Goal: Obtain resource: Obtain resource

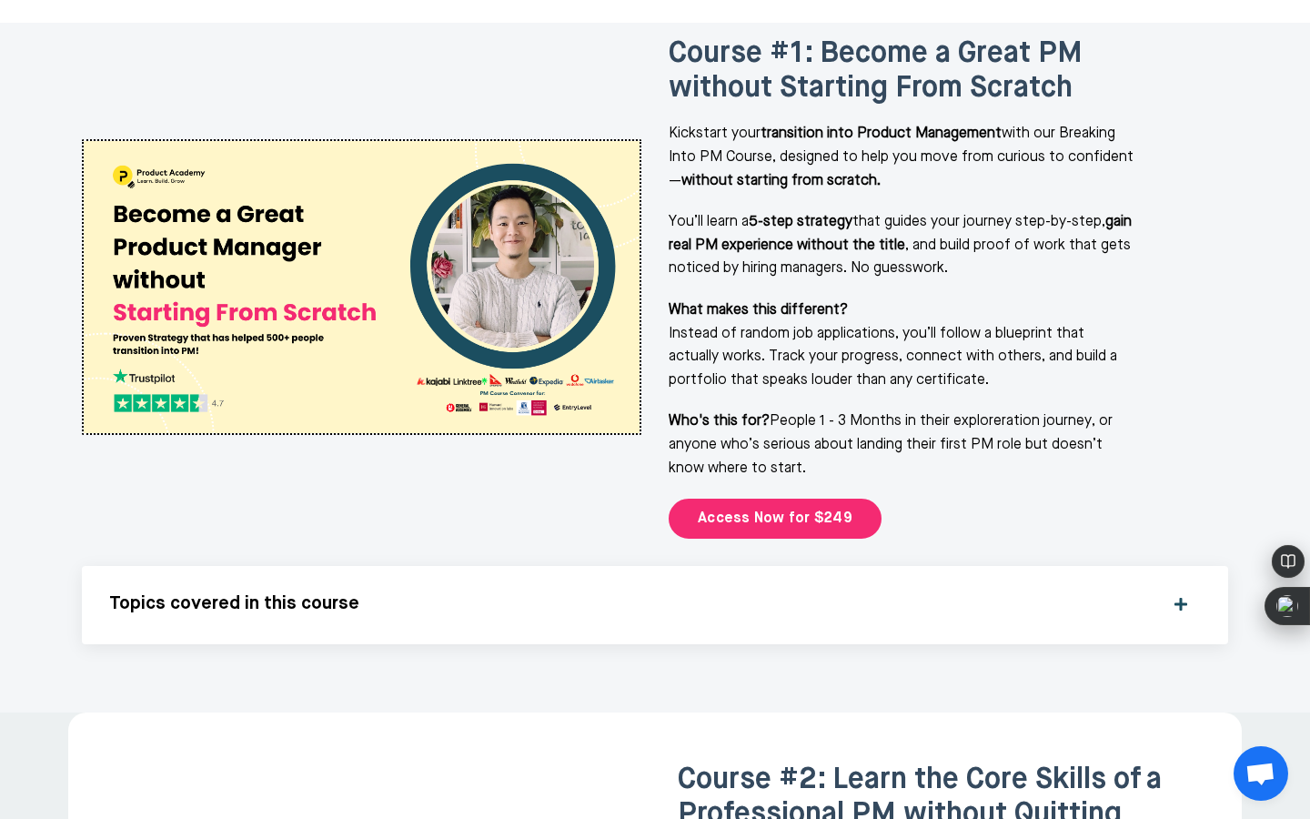
scroll to position [2367, 0]
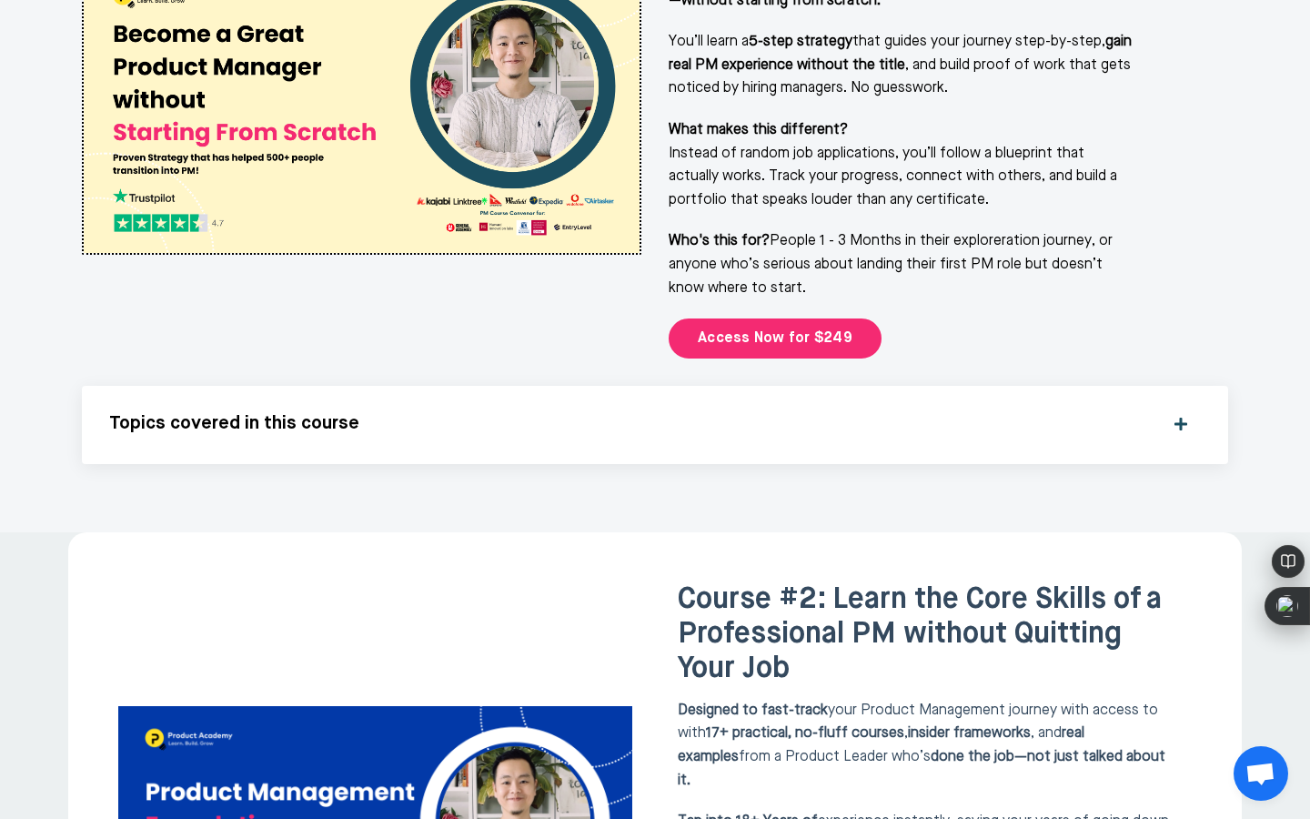
click at [461, 386] on div "Topics covered in this course What’s Covered in This Course Breaking into produ…" at bounding box center [655, 425] width 1147 height 78
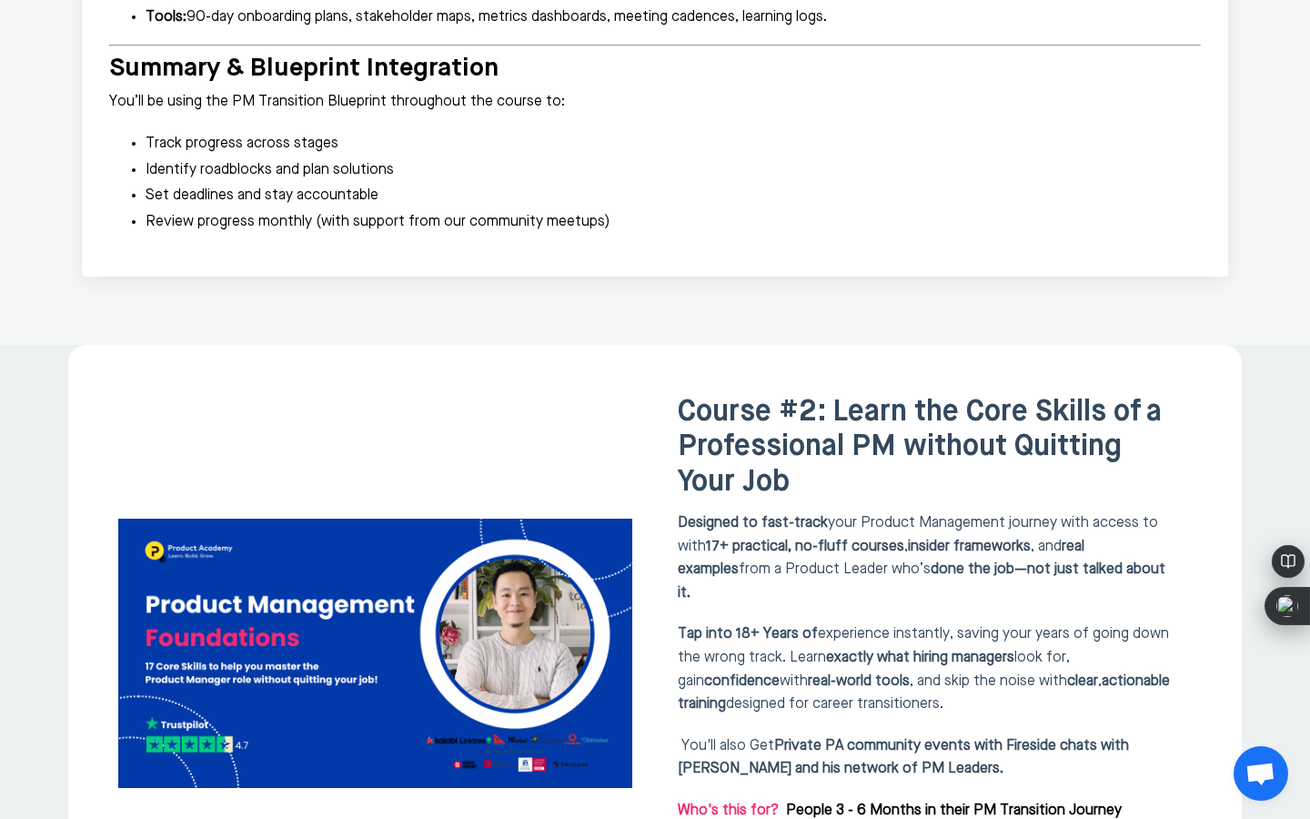
scroll to position [4255, 0]
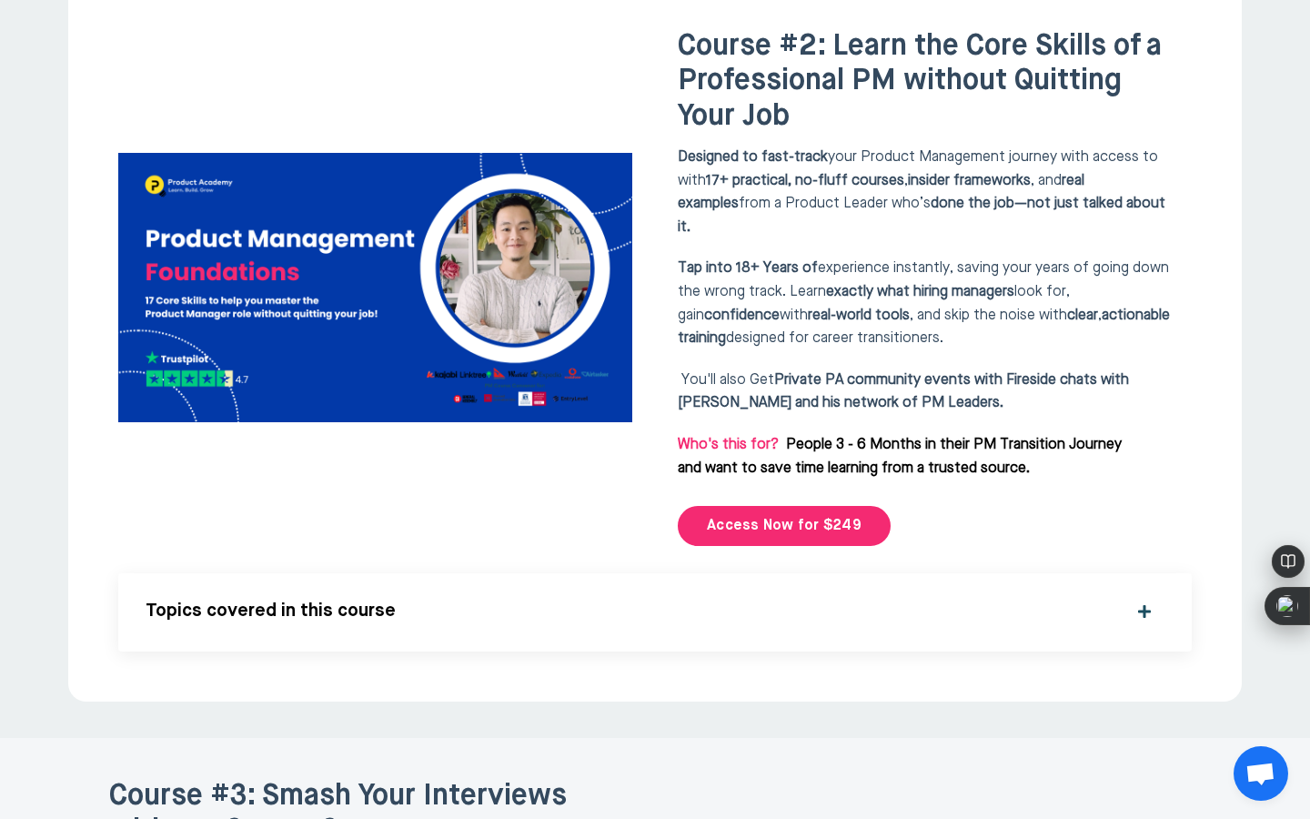
click at [430, 601] on h5 "Topics covered in this course" at bounding box center [631, 612] width 971 height 22
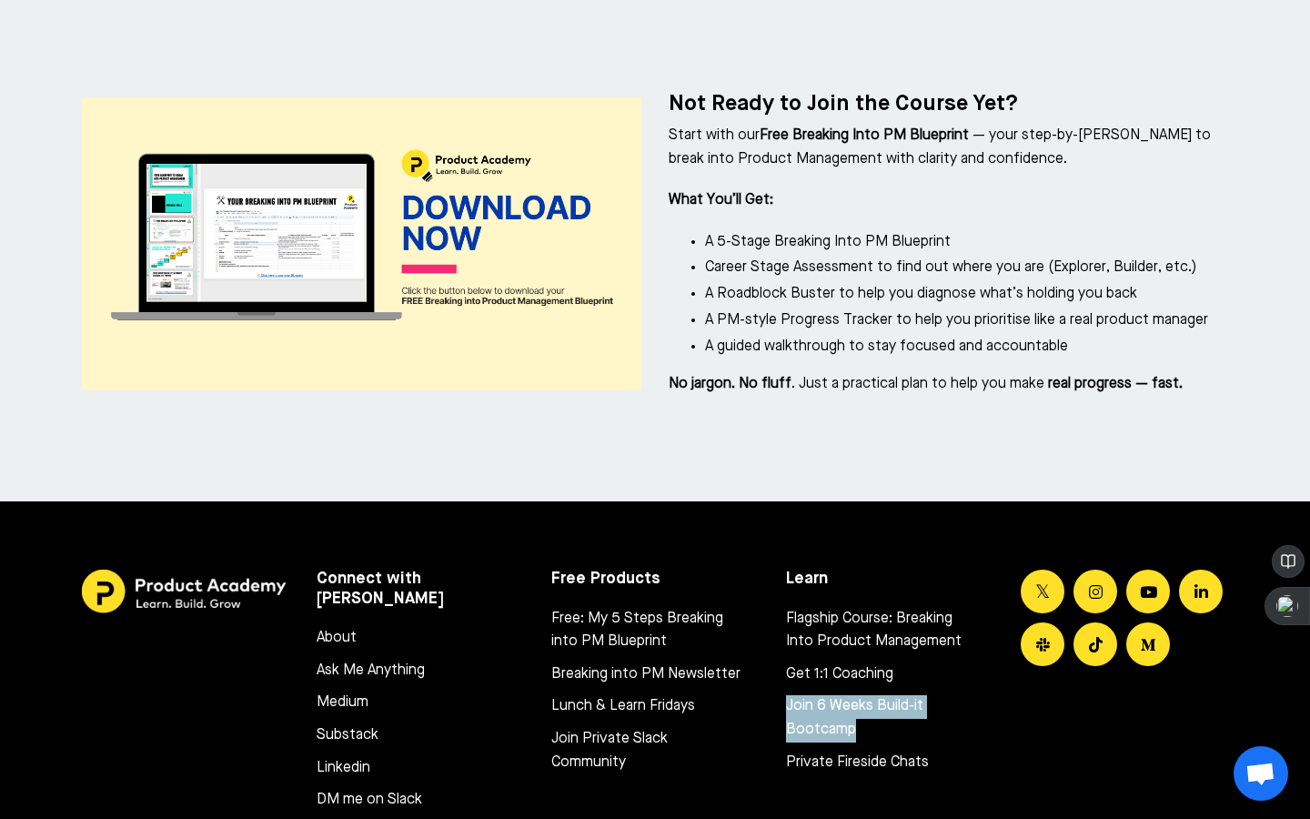
scroll to position [12450, 0]
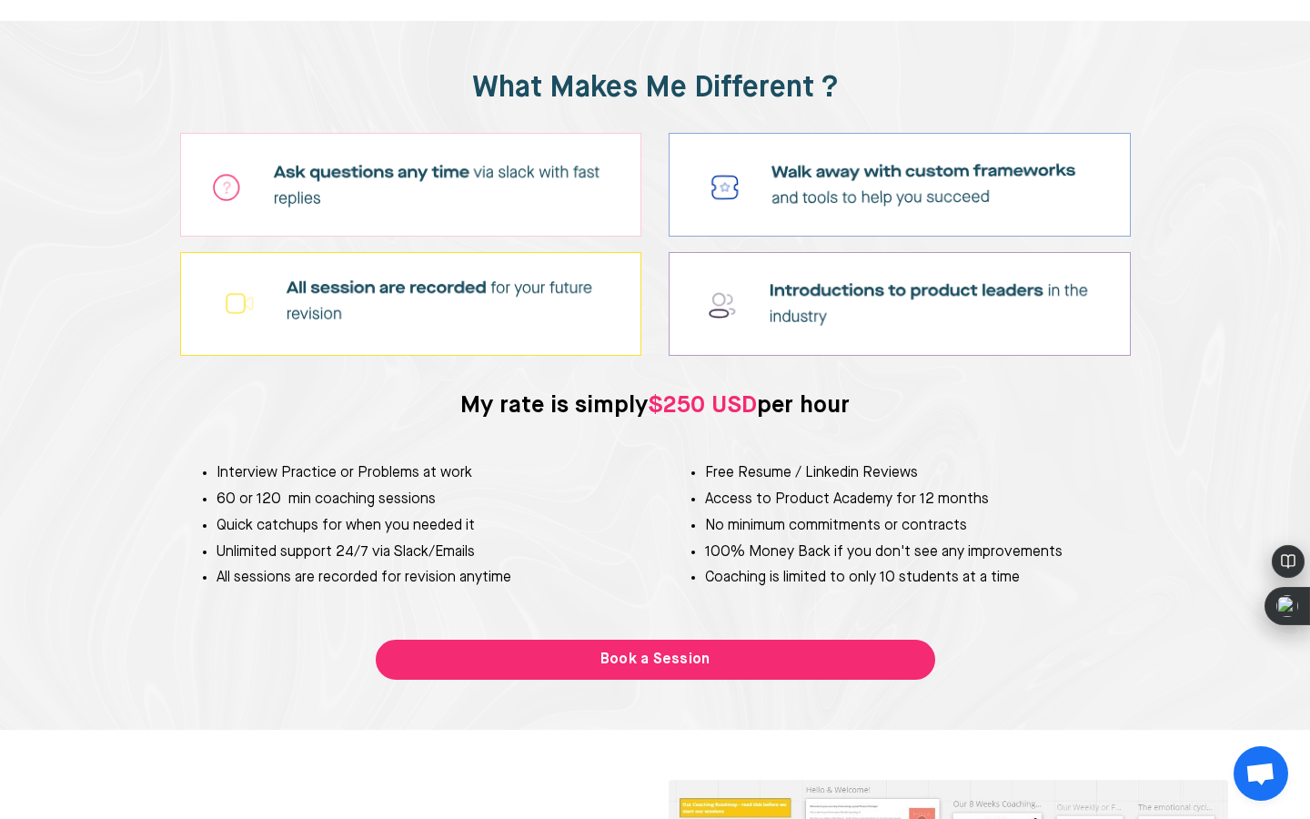
scroll to position [3929, 0]
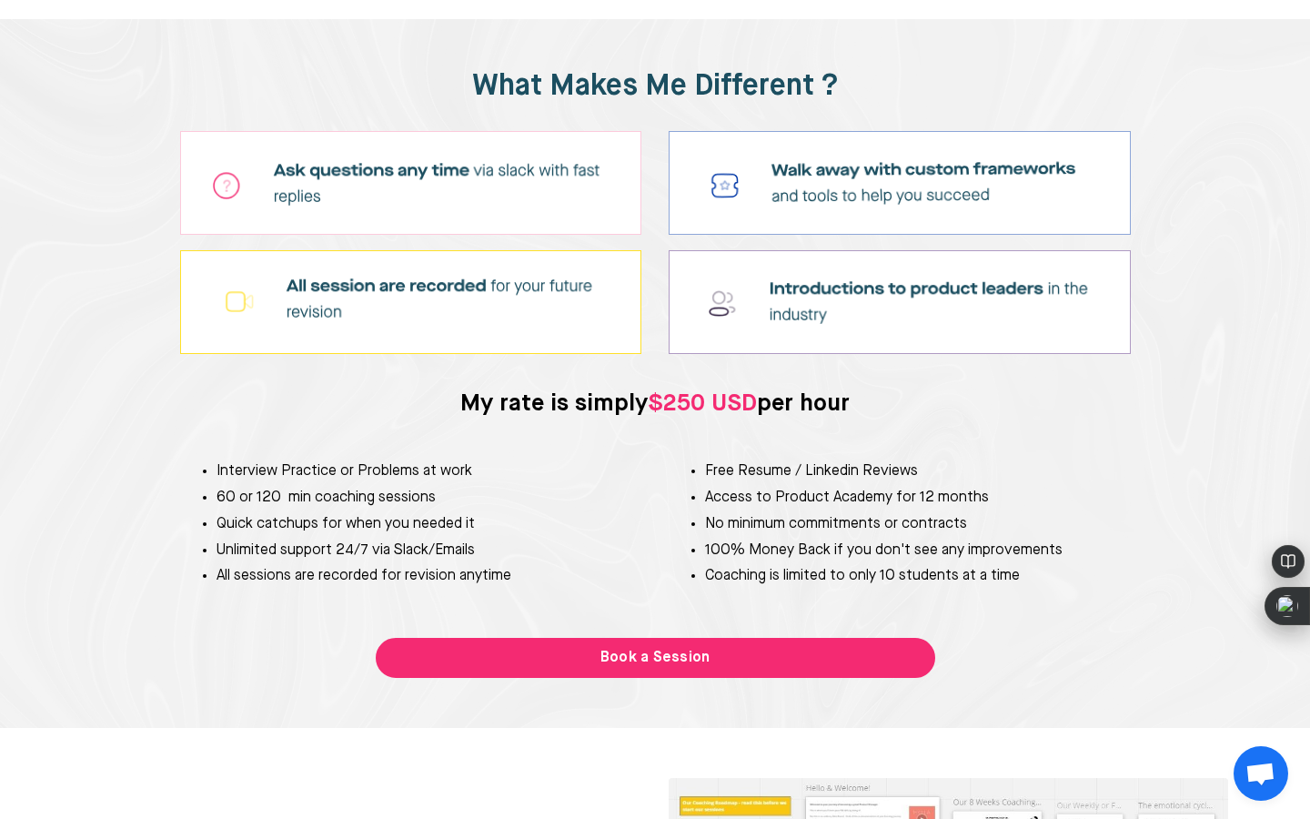
click at [241, 678] on div "What Makes Me Different ? My rate is simply $250 USD per hour Interview Practic…" at bounding box center [655, 374] width 1174 height 636
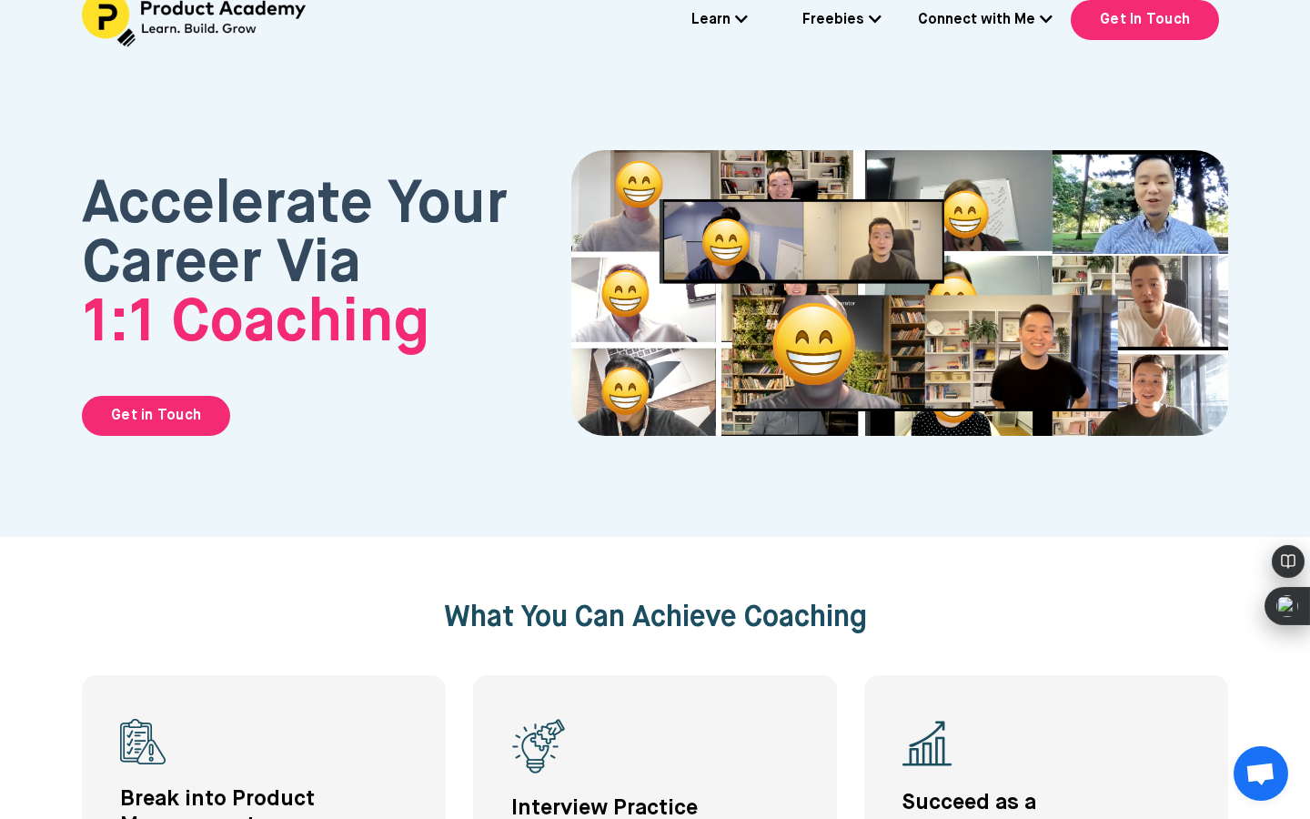
scroll to position [0, 0]
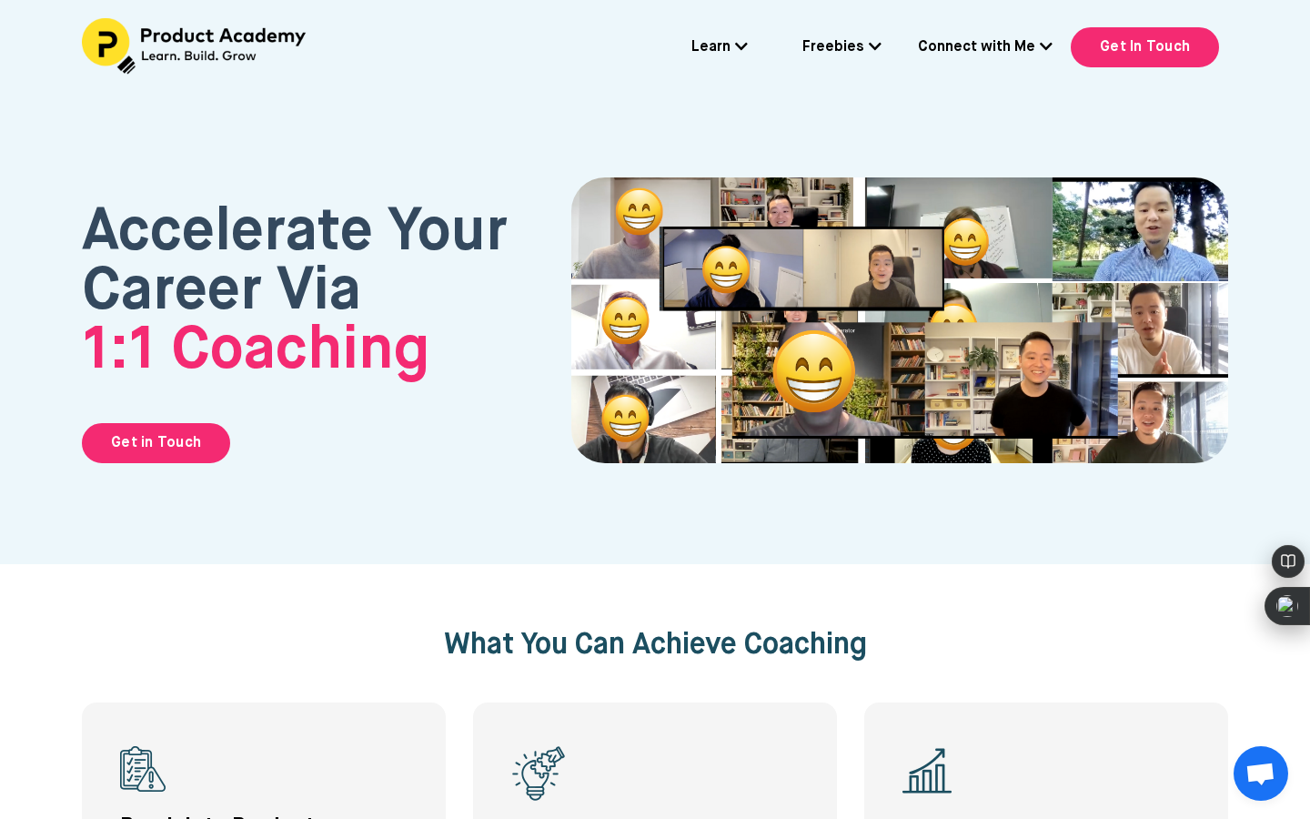
click at [866, 56] on link "Freebies" at bounding box center [842, 48] width 79 height 24
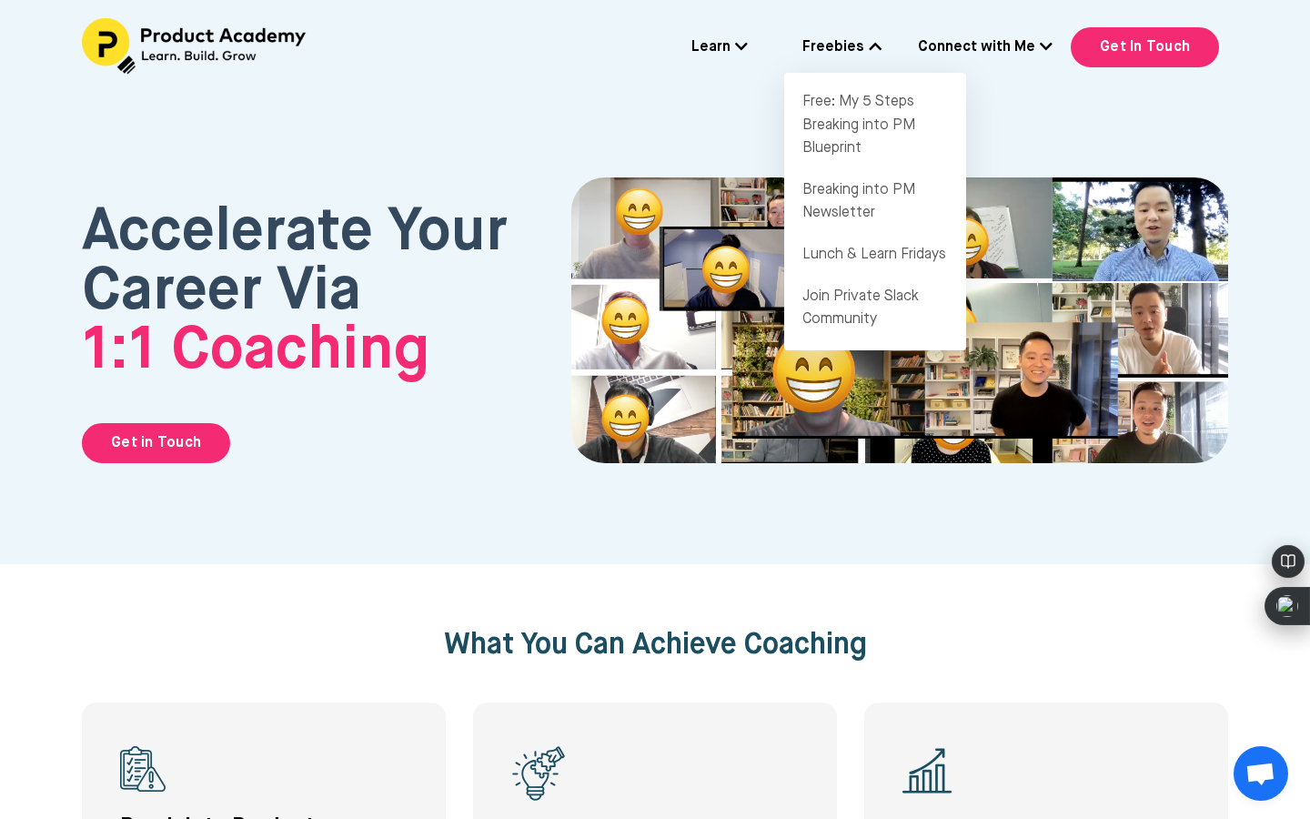
click at [739, 51] on icon at bounding box center [741, 46] width 13 height 15
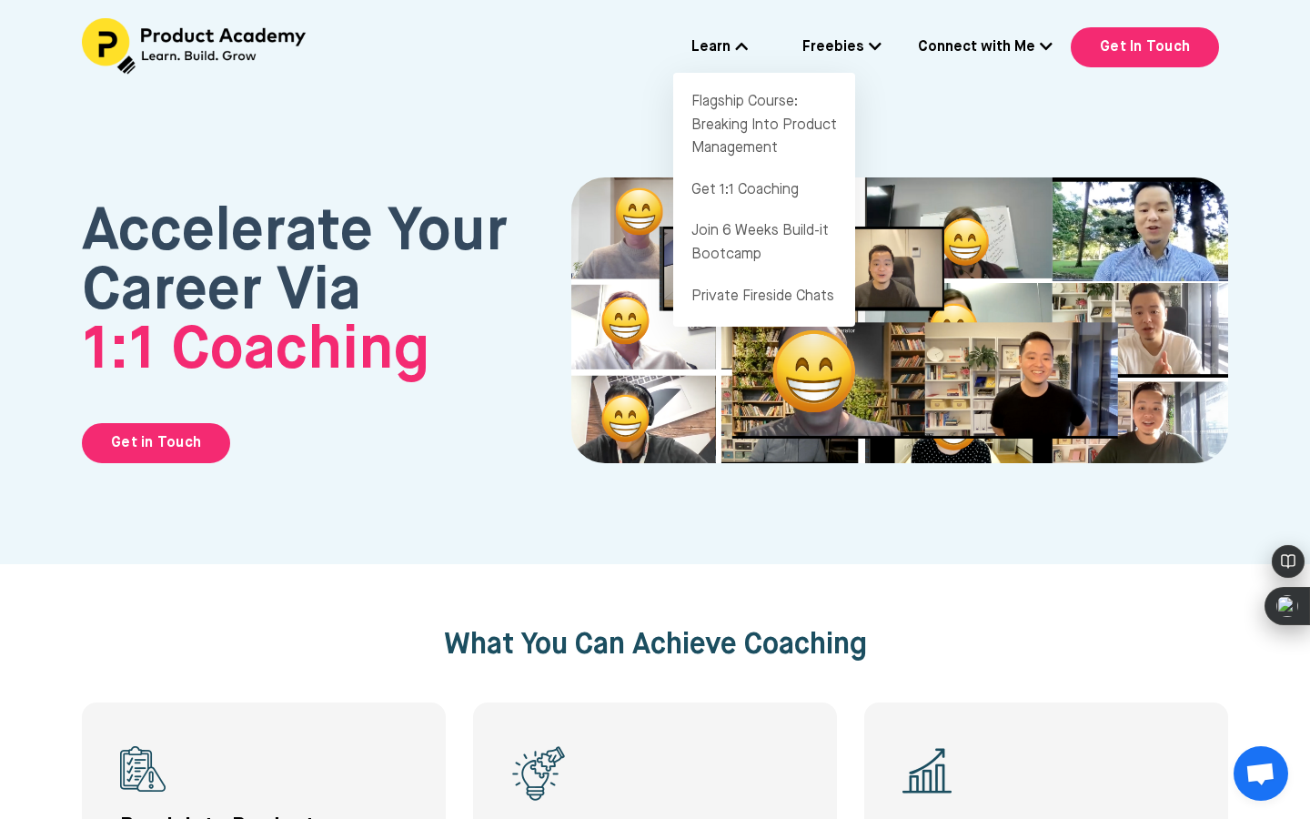
click at [1024, 55] on link "Connect with Me" at bounding box center [985, 48] width 135 height 24
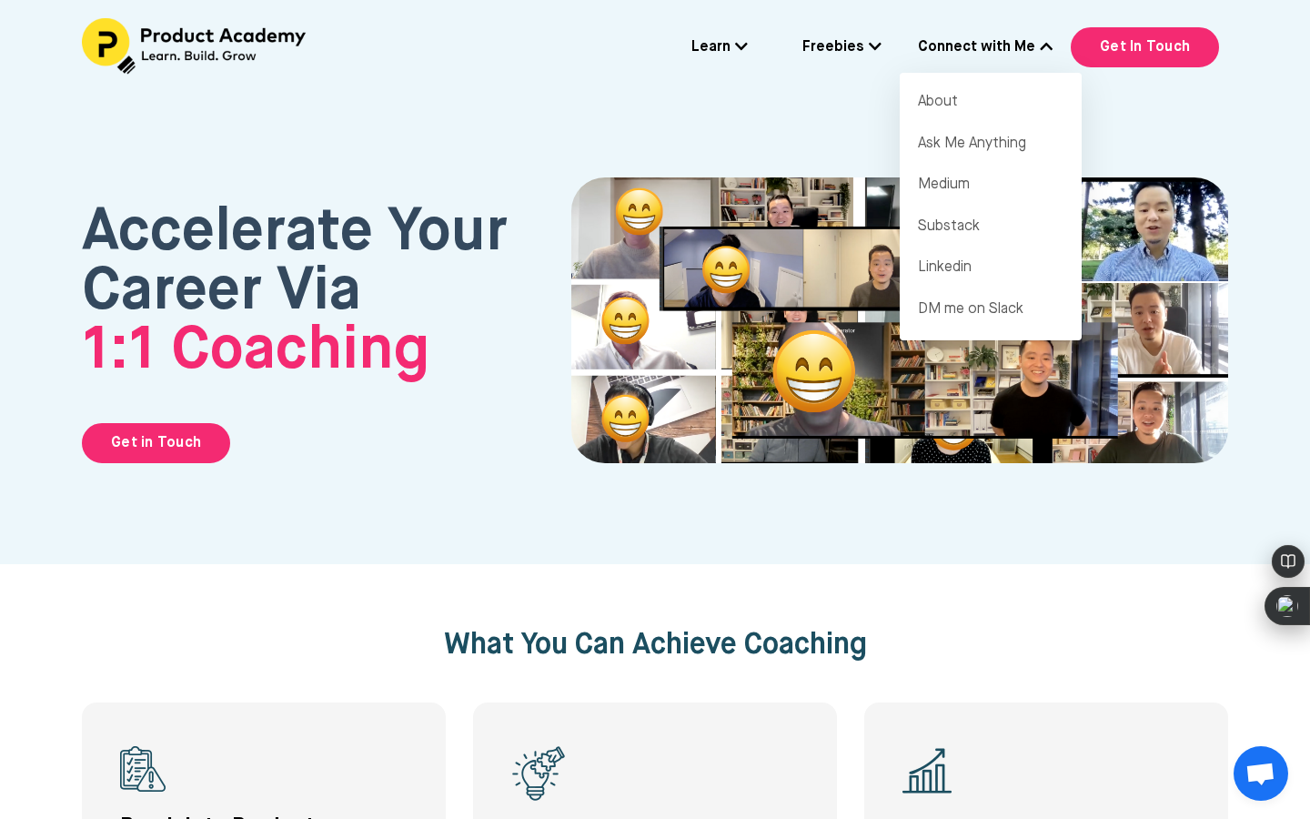
click at [876, 41] on icon at bounding box center [875, 46] width 13 height 15
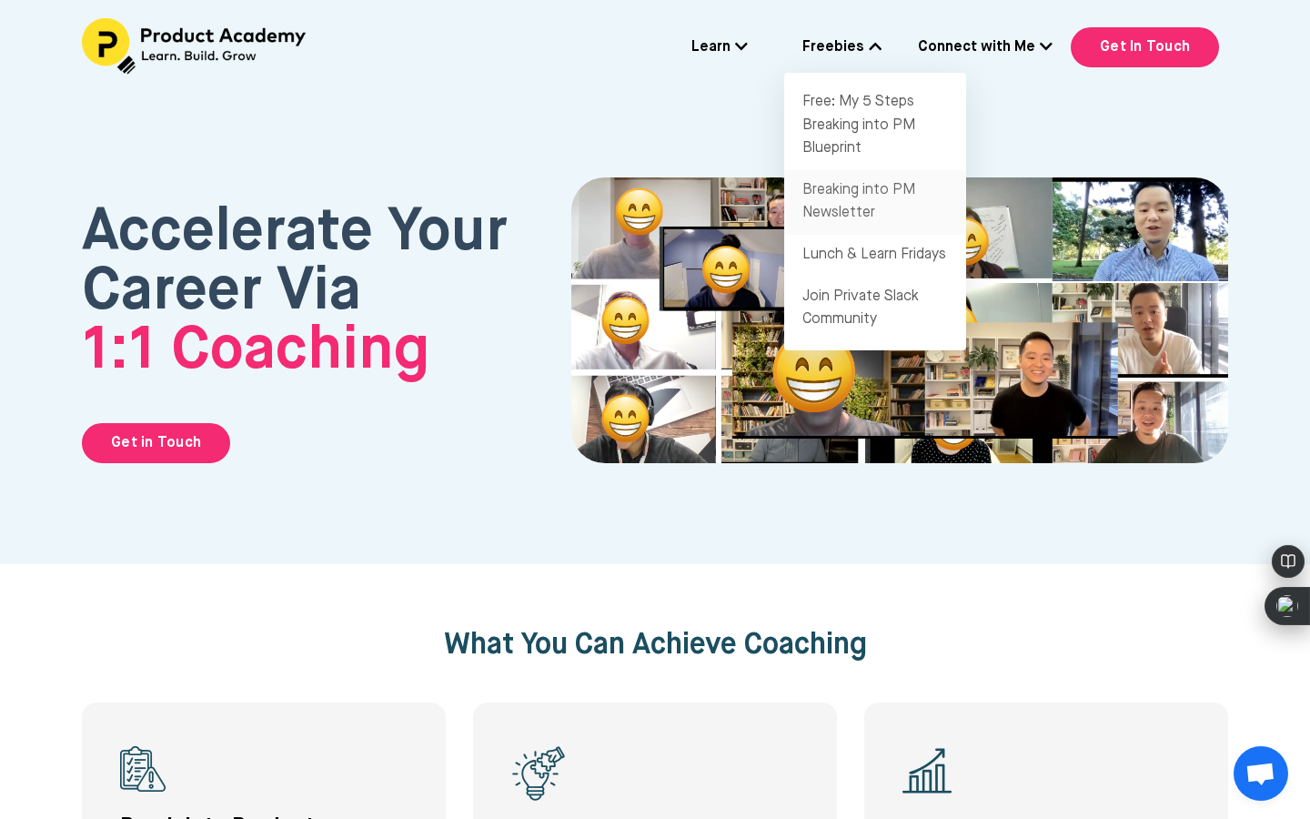
click at [872, 139] on link "Free: My 5 Steps Breaking into PM Blueprint" at bounding box center [875, 126] width 182 height 88
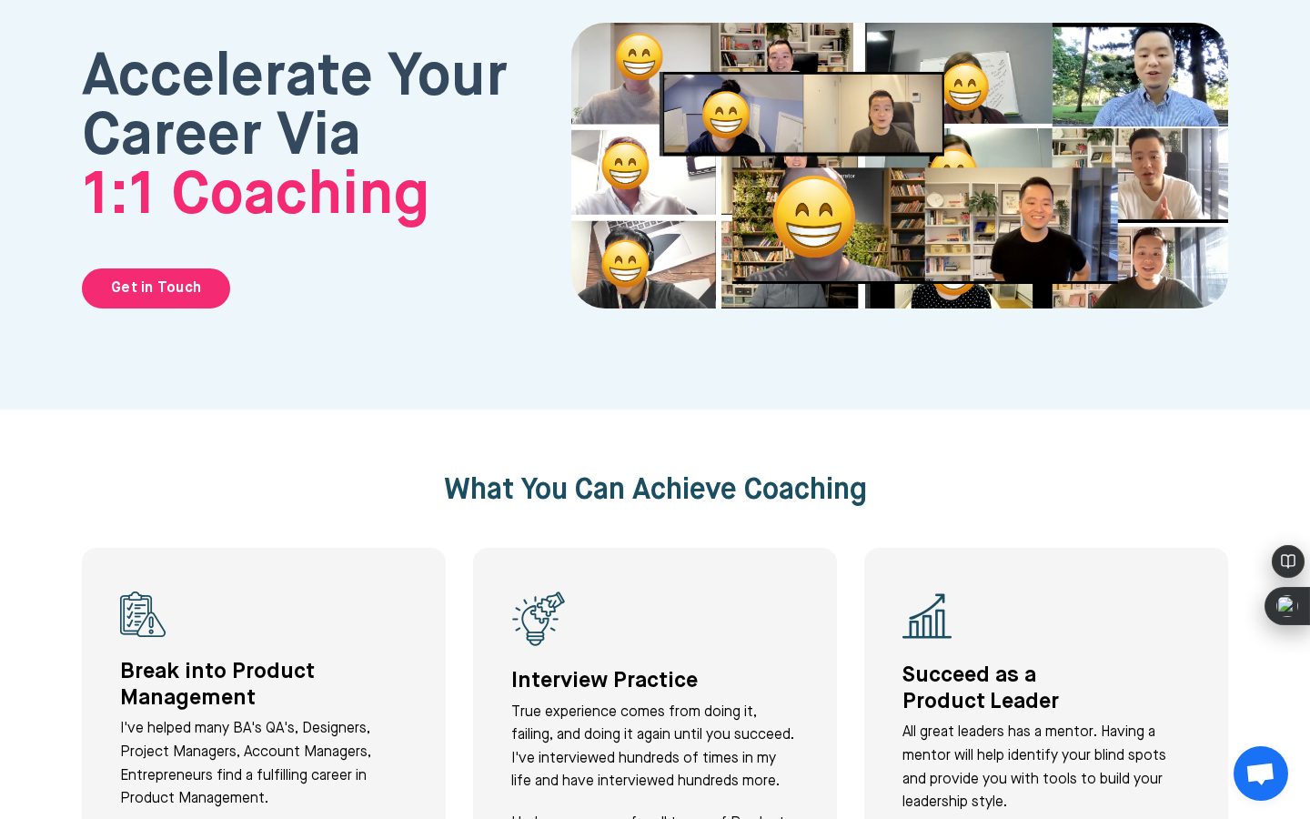
scroll to position [381, 0]
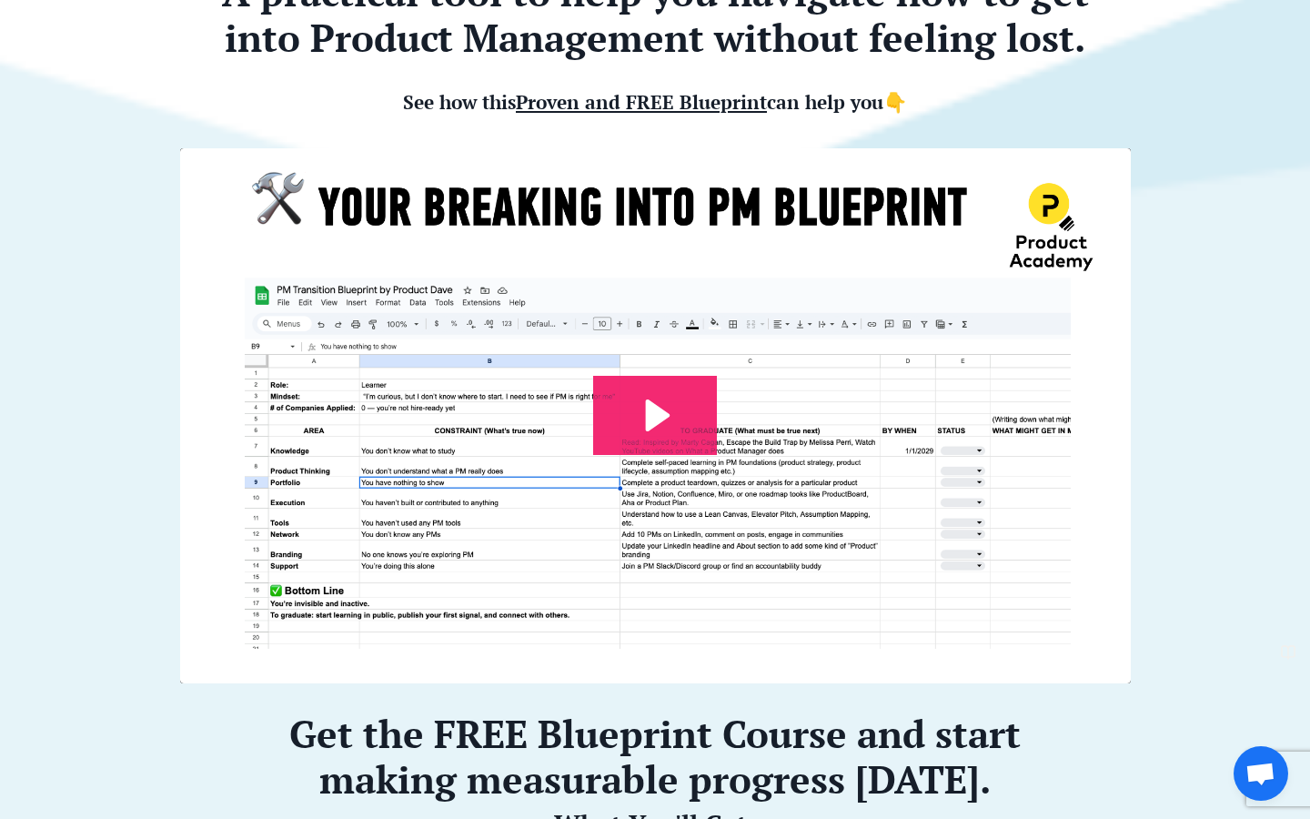
scroll to position [396, 0]
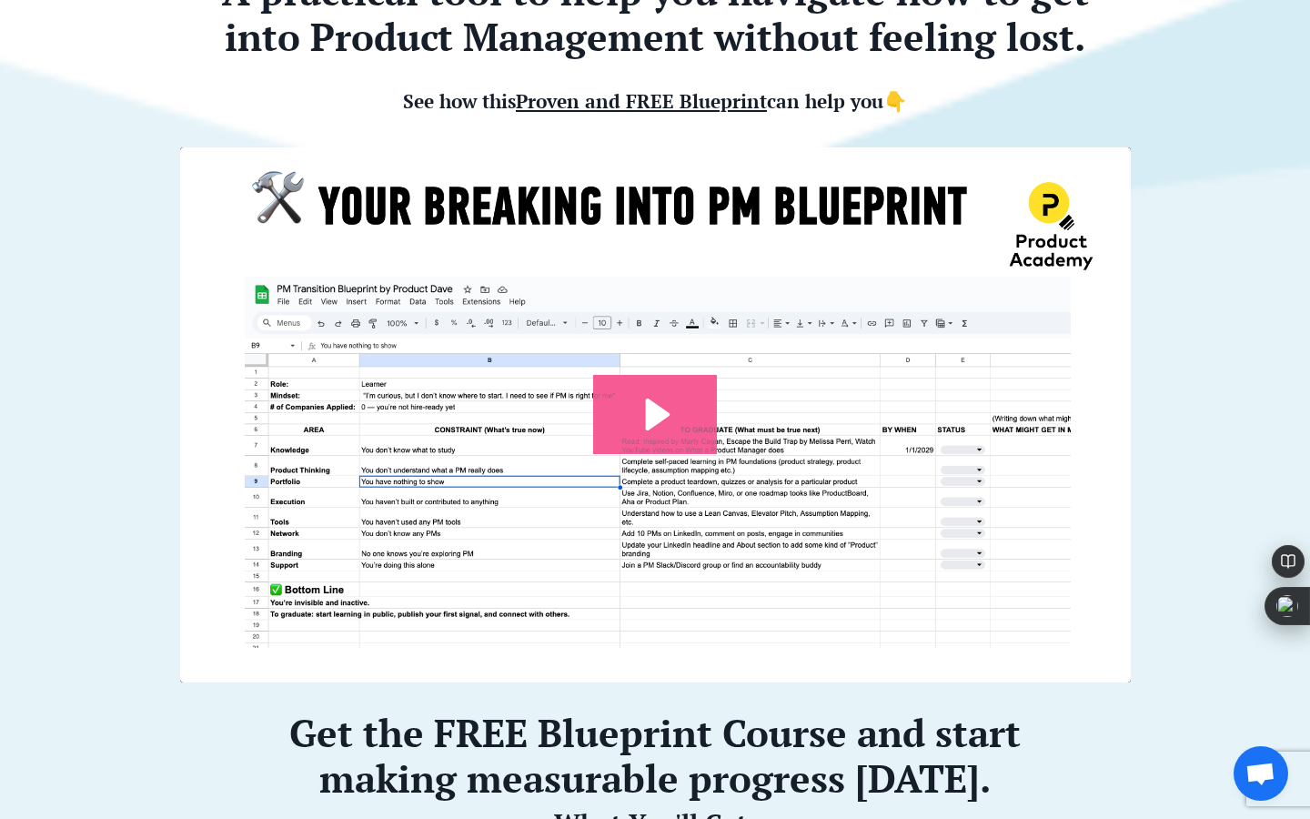
click at [639, 432] on icon "Play Video: file-uploads/sites/127338/video/7e45aa-001e-eb01-81e-76e7130611_Pro…" at bounding box center [655, 414] width 124 height 79
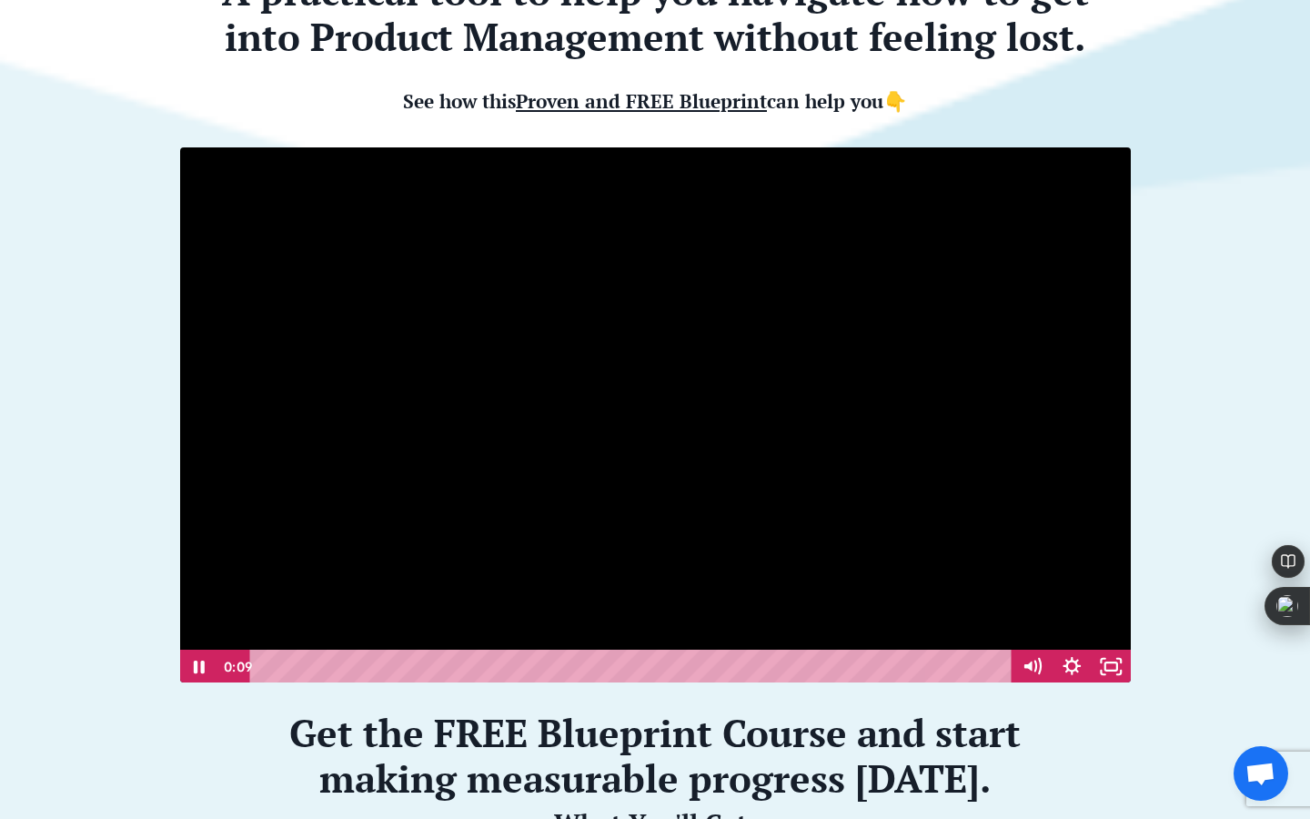
click at [570, 449] on div at bounding box center [655, 415] width 953 height 537
click at [206, 661] on icon "Play Video" at bounding box center [200, 666] width 47 height 40
click at [1064, 662] on icon "Show settings menu" at bounding box center [1071, 666] width 47 height 40
click at [1104, 666] on icon "Fullscreen" at bounding box center [1112, 667] width 40 height 34
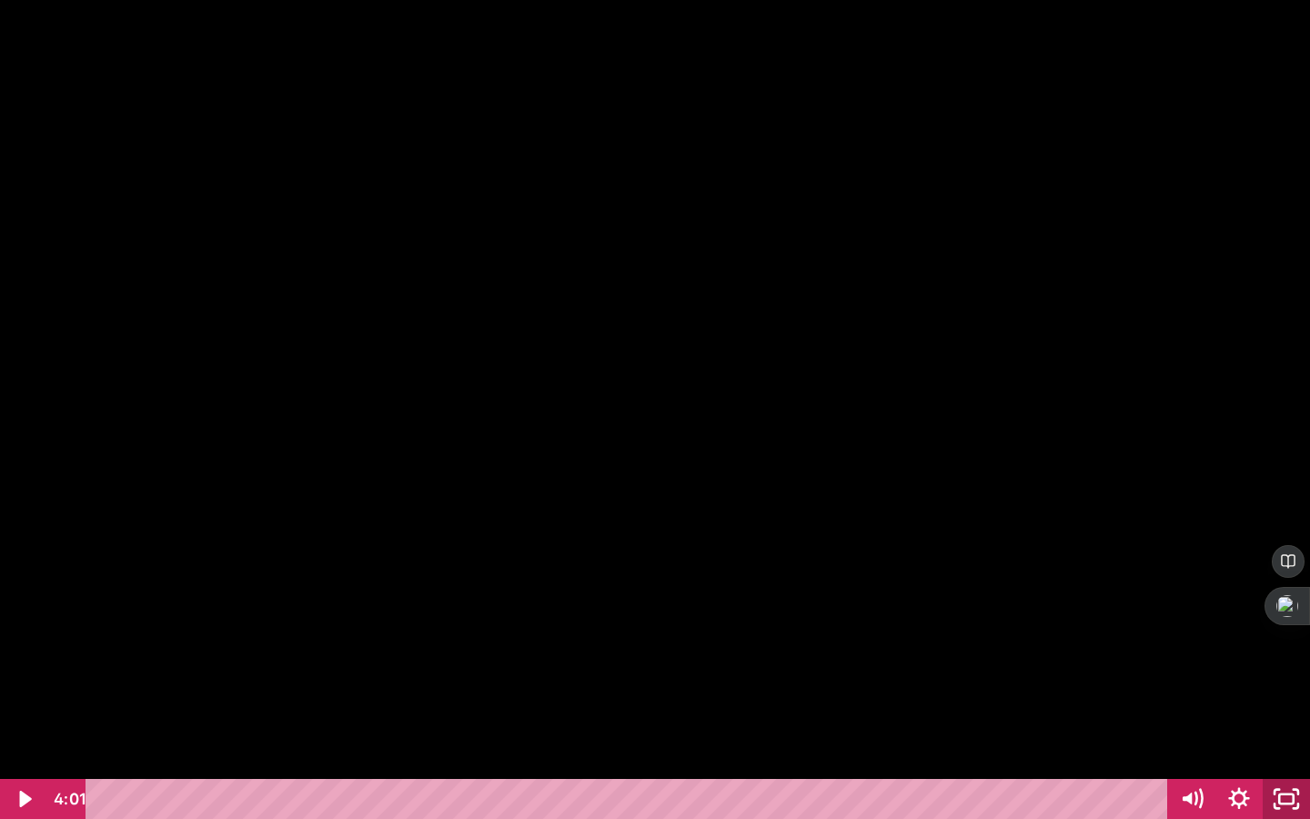
click at [1299, 804] on icon "Unfullscreen" at bounding box center [1296, 806] width 5 height 5
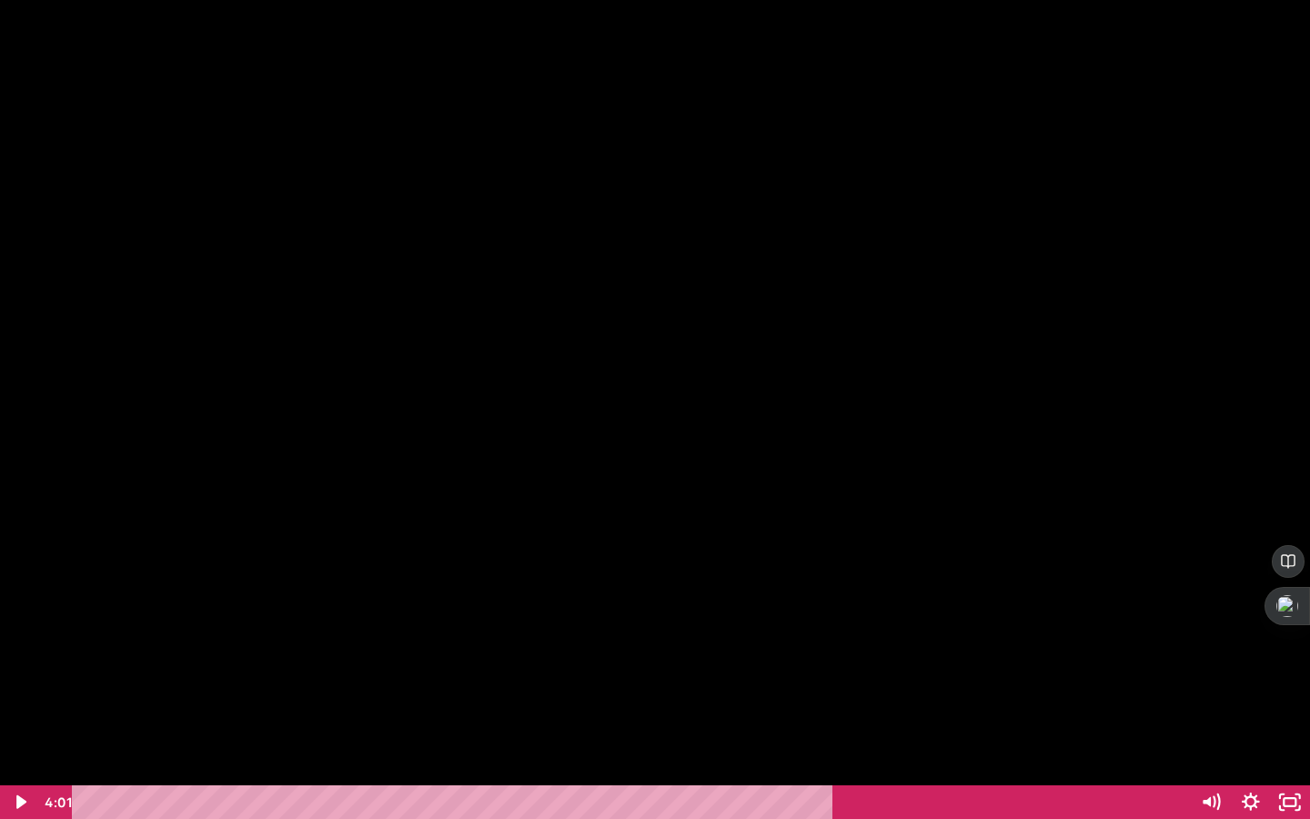
scroll to position [306, 0]
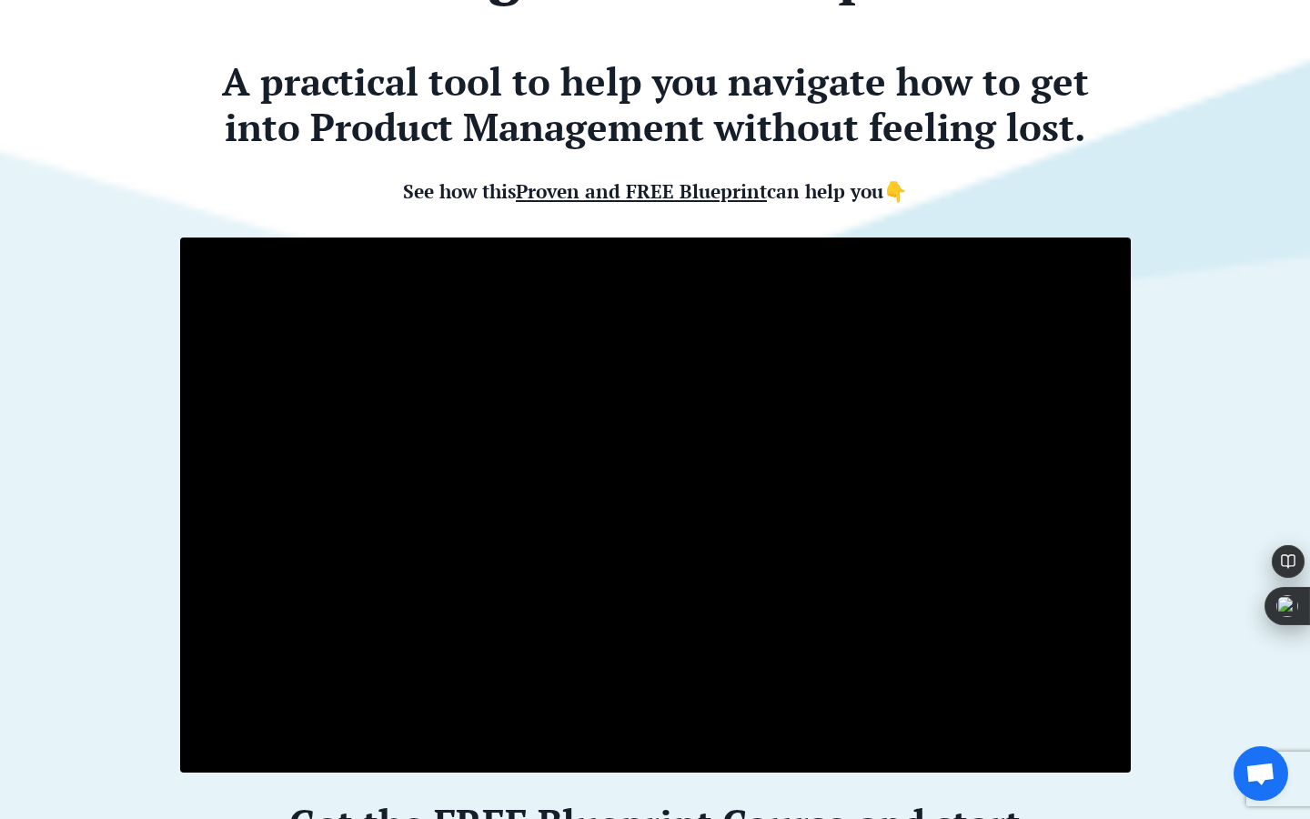
click at [676, 189] on span "Proven and FREE Blueprint" at bounding box center [641, 190] width 251 height 25
click at [751, 192] on span "Proven and FREE Blueprint" at bounding box center [641, 190] width 251 height 25
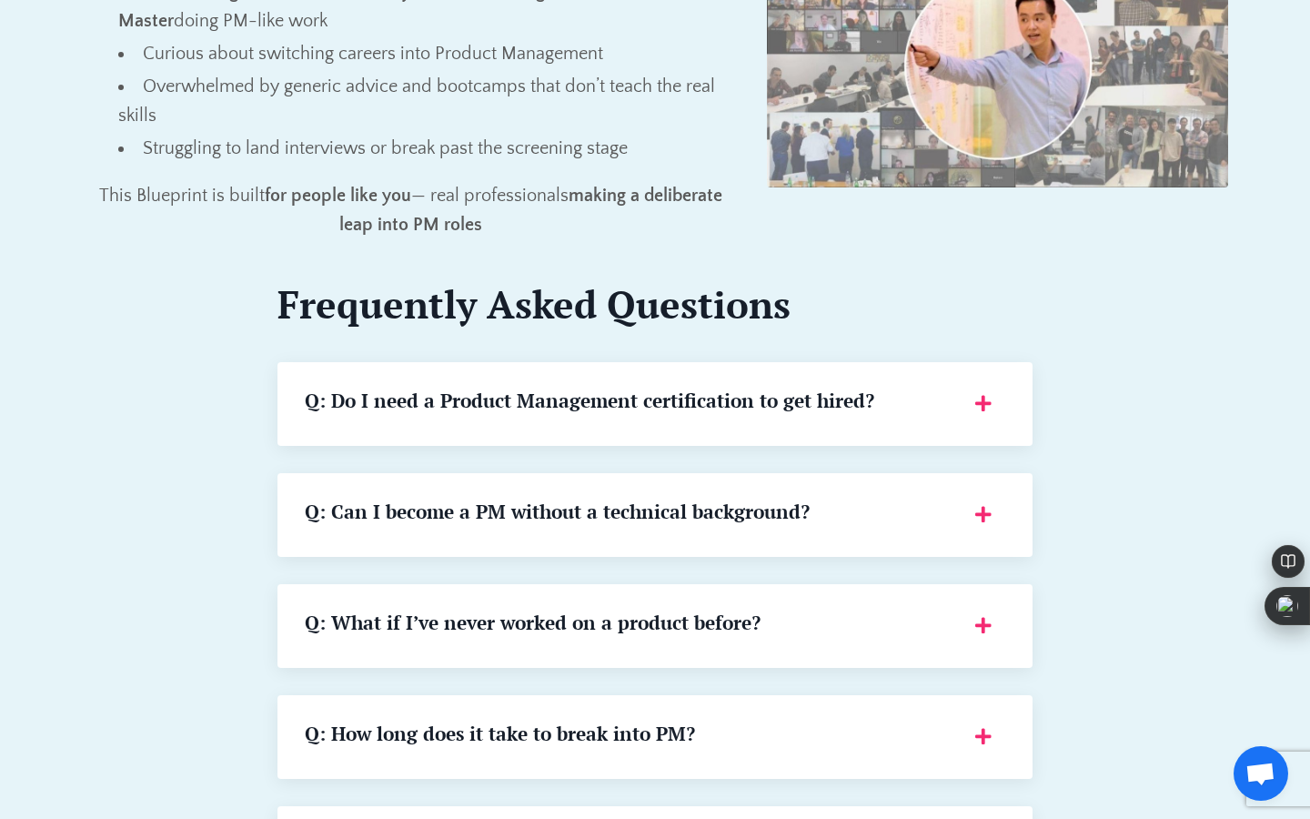
scroll to position [2032, 0]
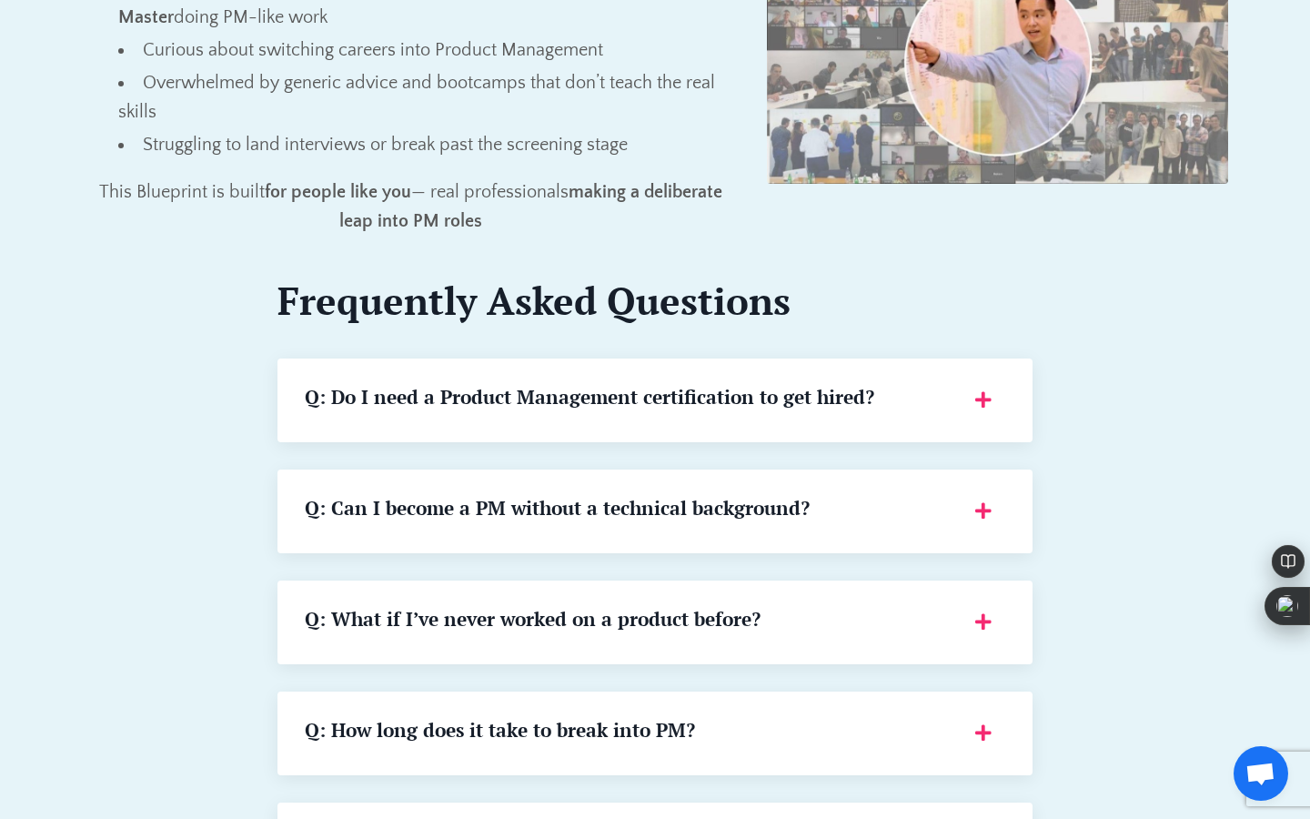
click at [673, 373] on div "Q: Do I need a Product Management certification to get hired? A: No. Certificat…" at bounding box center [655, 401] width 755 height 84
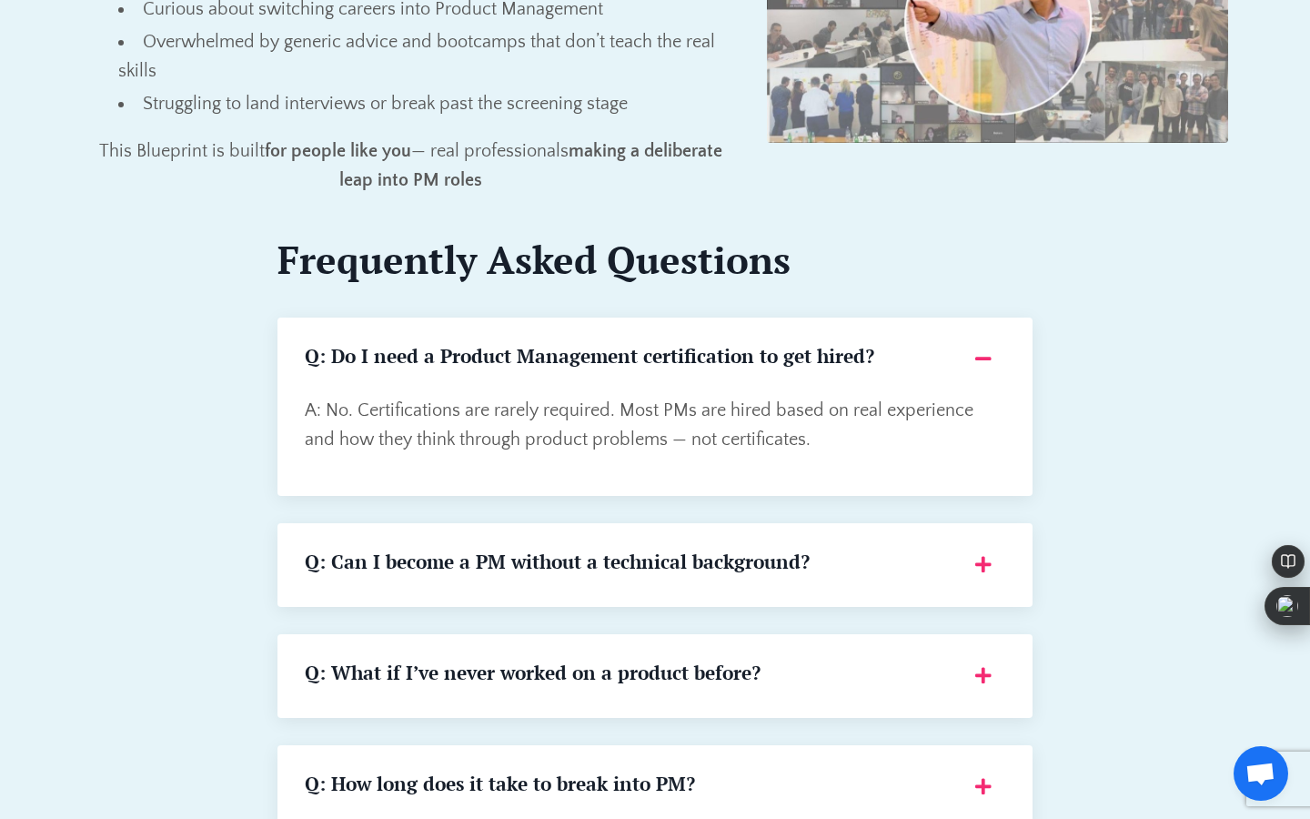
scroll to position [2076, 0]
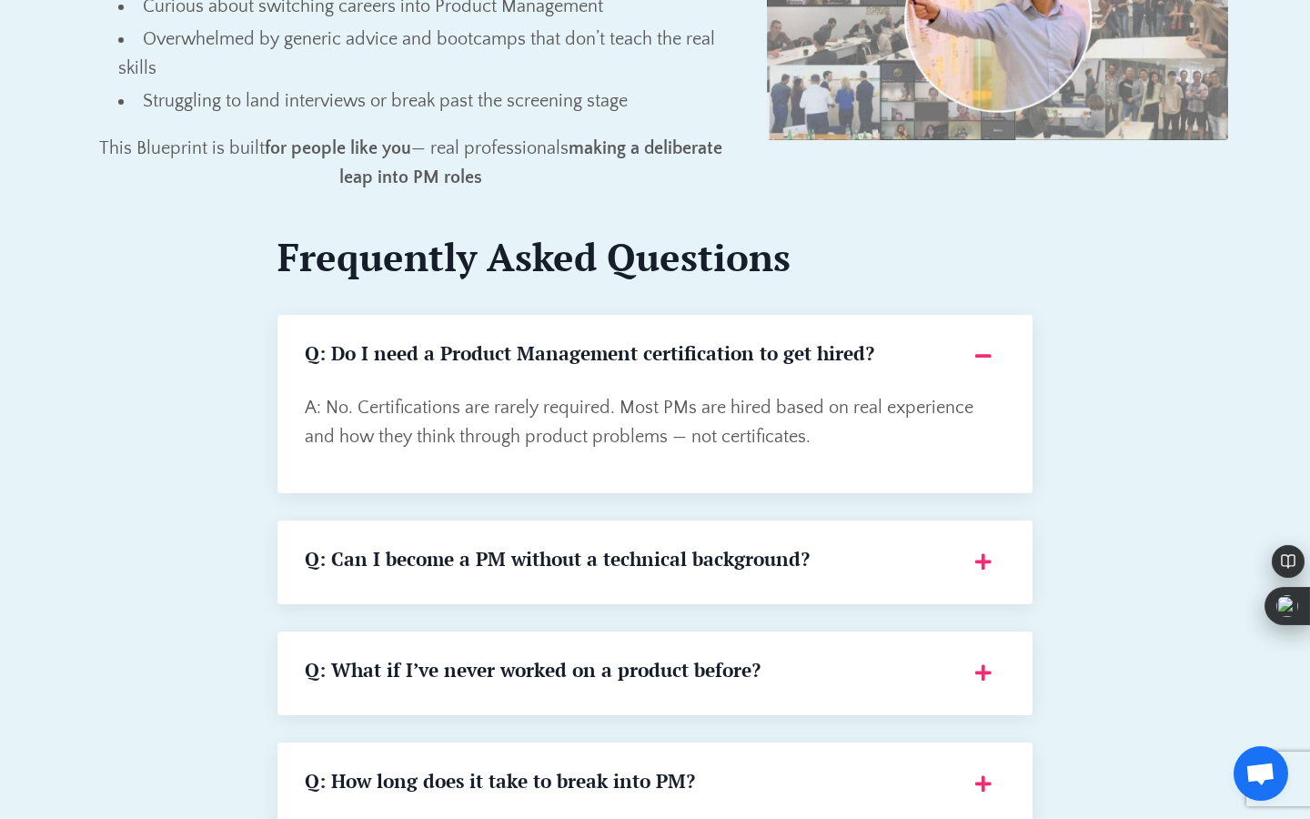
click at [621, 541] on div "Q: Can I become a PM without a technical background? A: No. Some of the best PM…" at bounding box center [655, 563] width 755 height 84
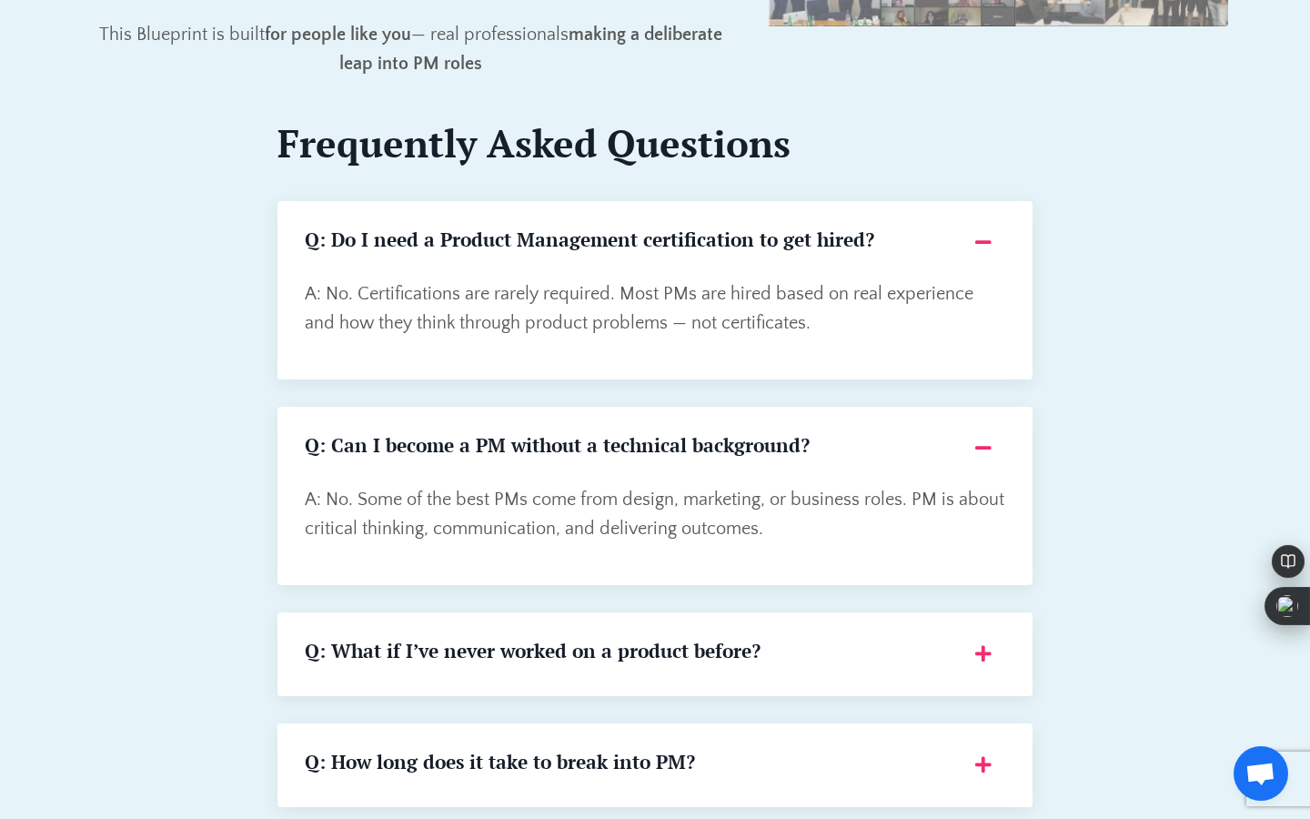
scroll to position [2204, 0]
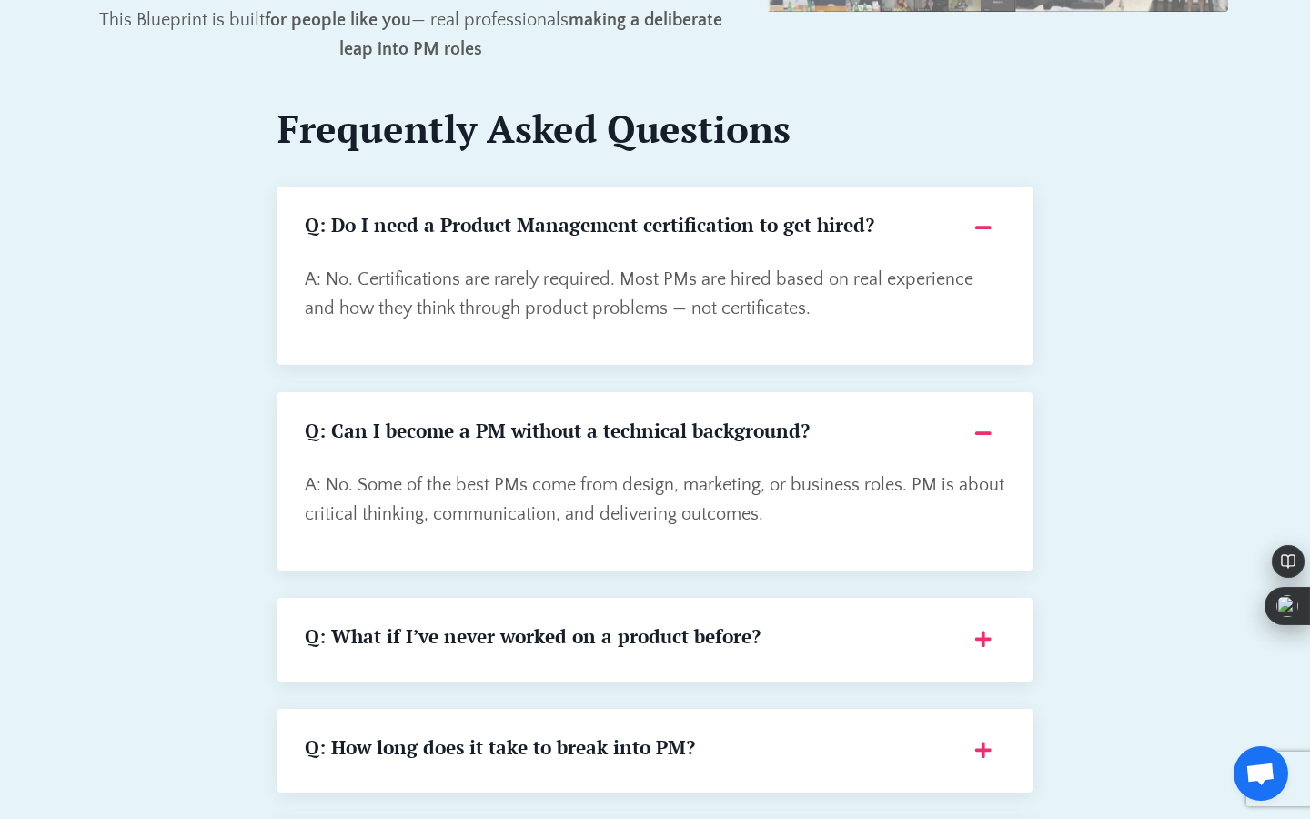
click at [592, 638] on h5 "Q: What if I’ve never worked on a product before?" at bounding box center [629, 636] width 649 height 23
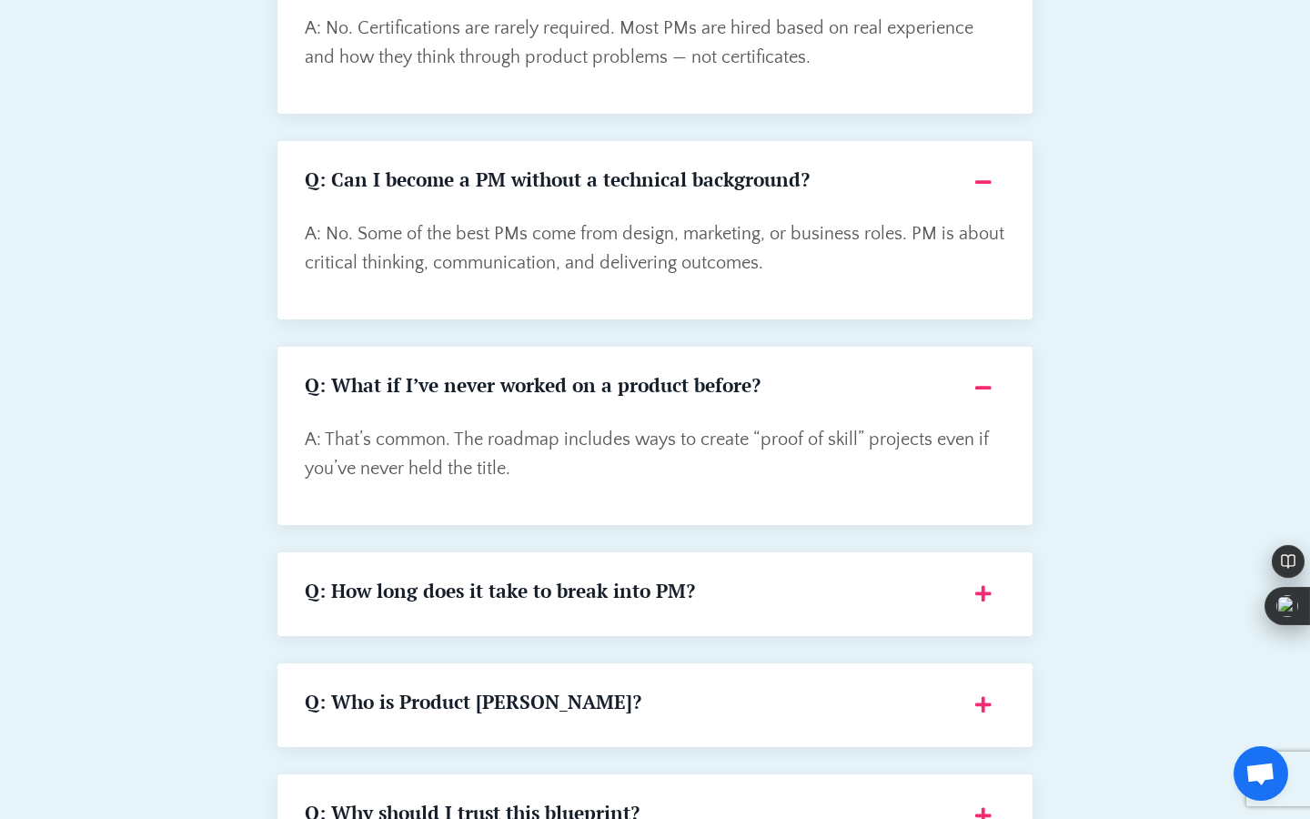
scroll to position [2459, 0]
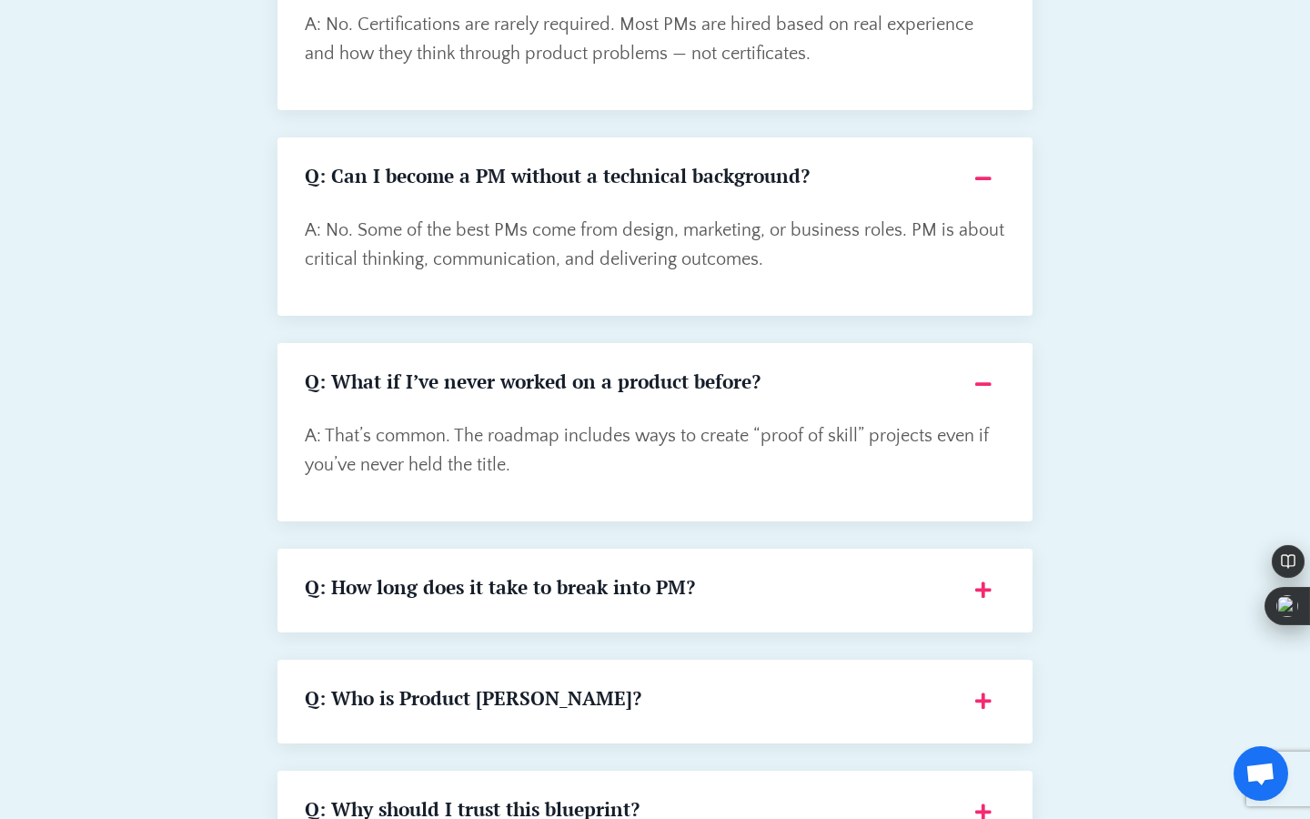
click at [592, 608] on div "Q: How long does it take to break into PM? A: Everyone's journey is different a…" at bounding box center [655, 591] width 755 height 84
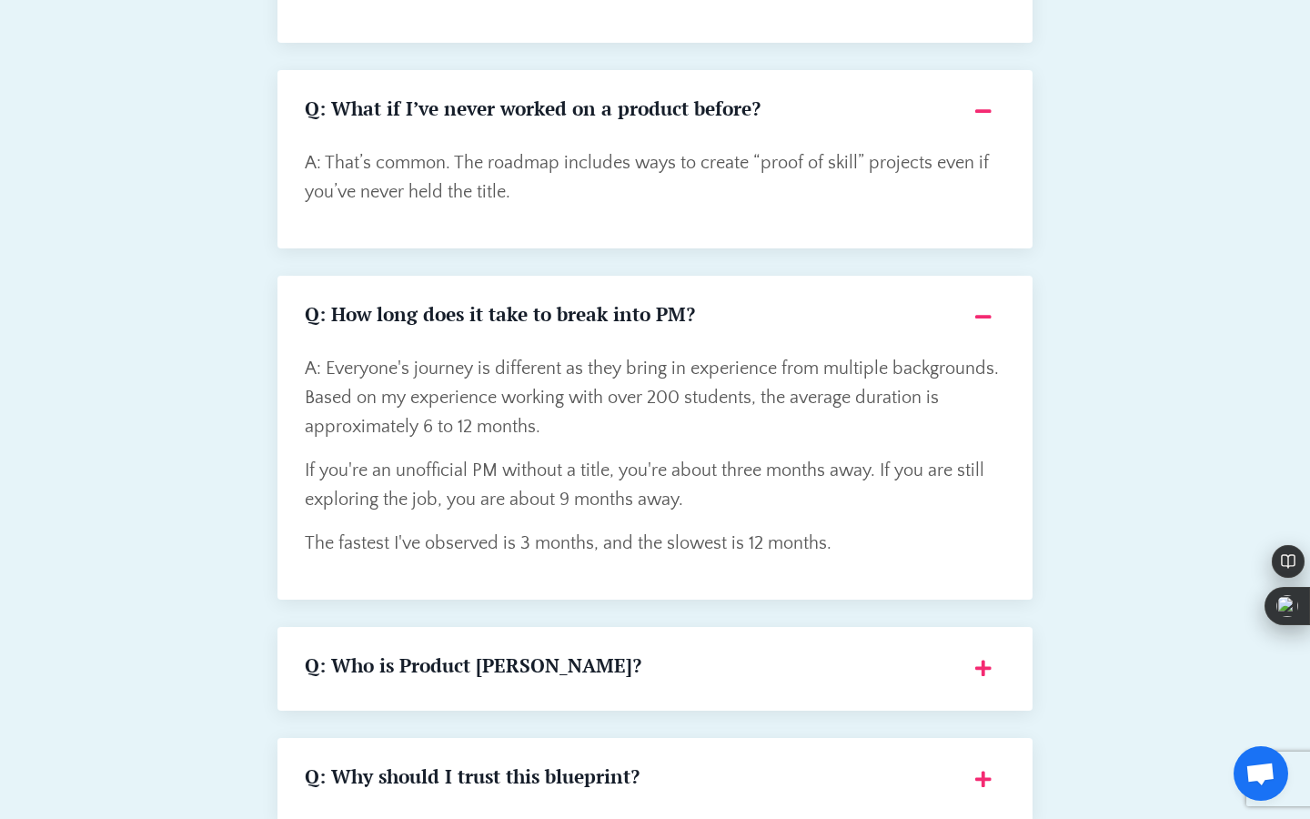
scroll to position [2736, 0]
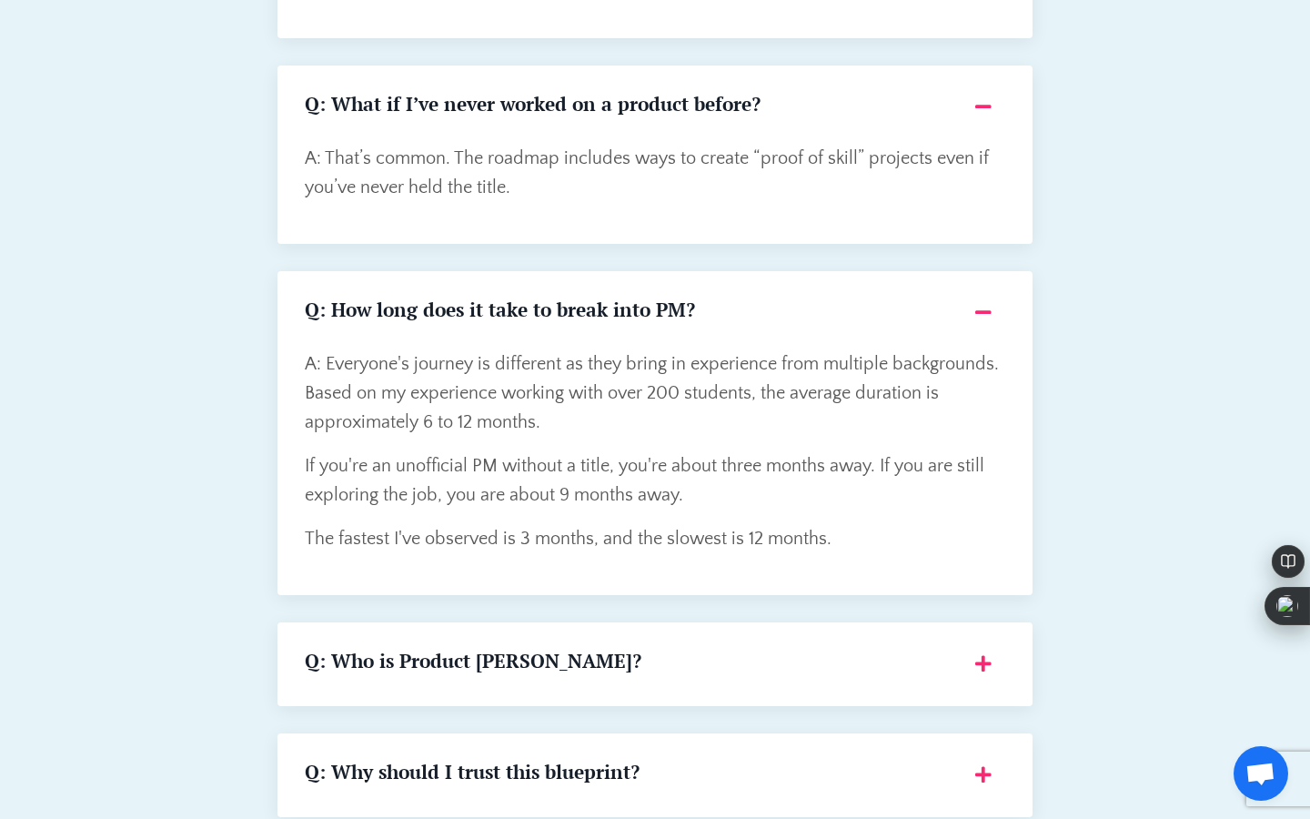
click at [579, 663] on h5 "Q: Who is Product Dave?" at bounding box center [629, 661] width 649 height 23
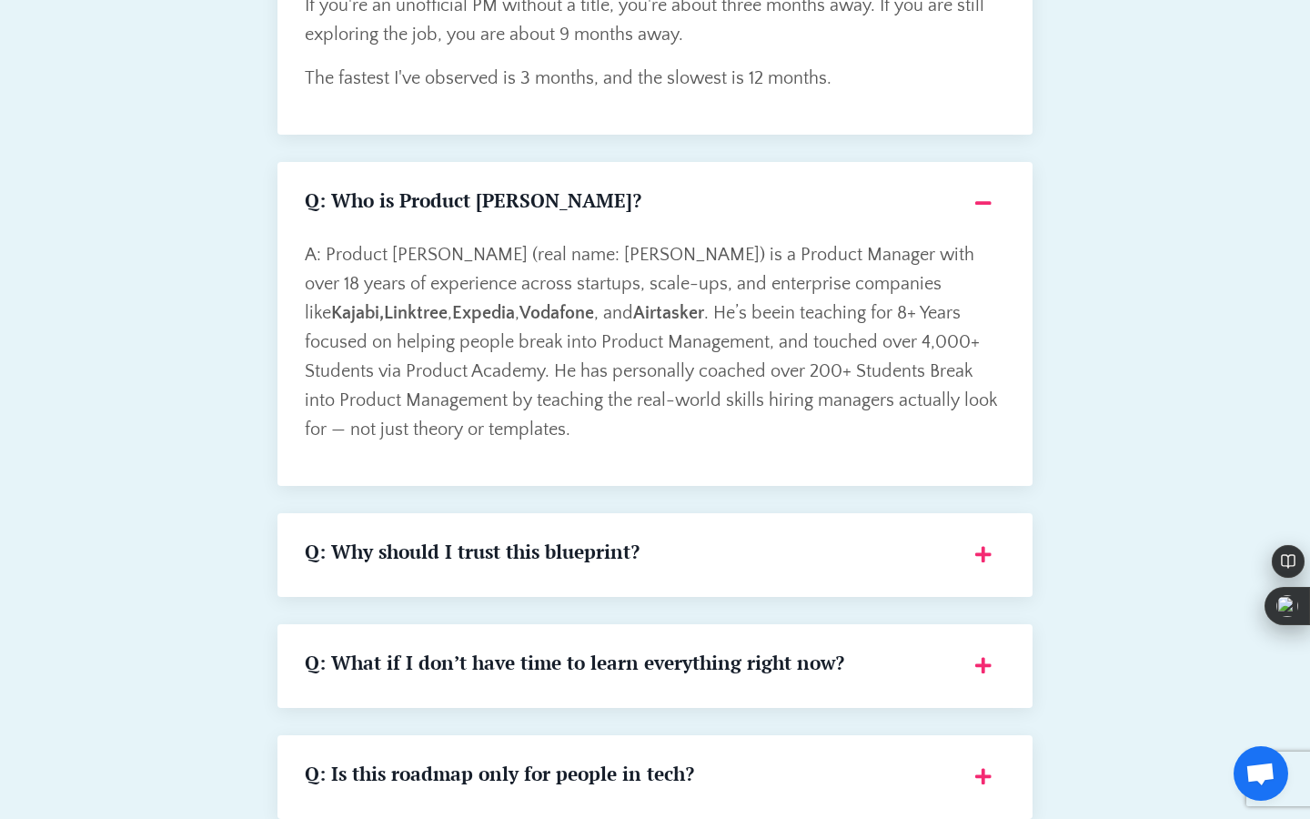
scroll to position [3201, 0]
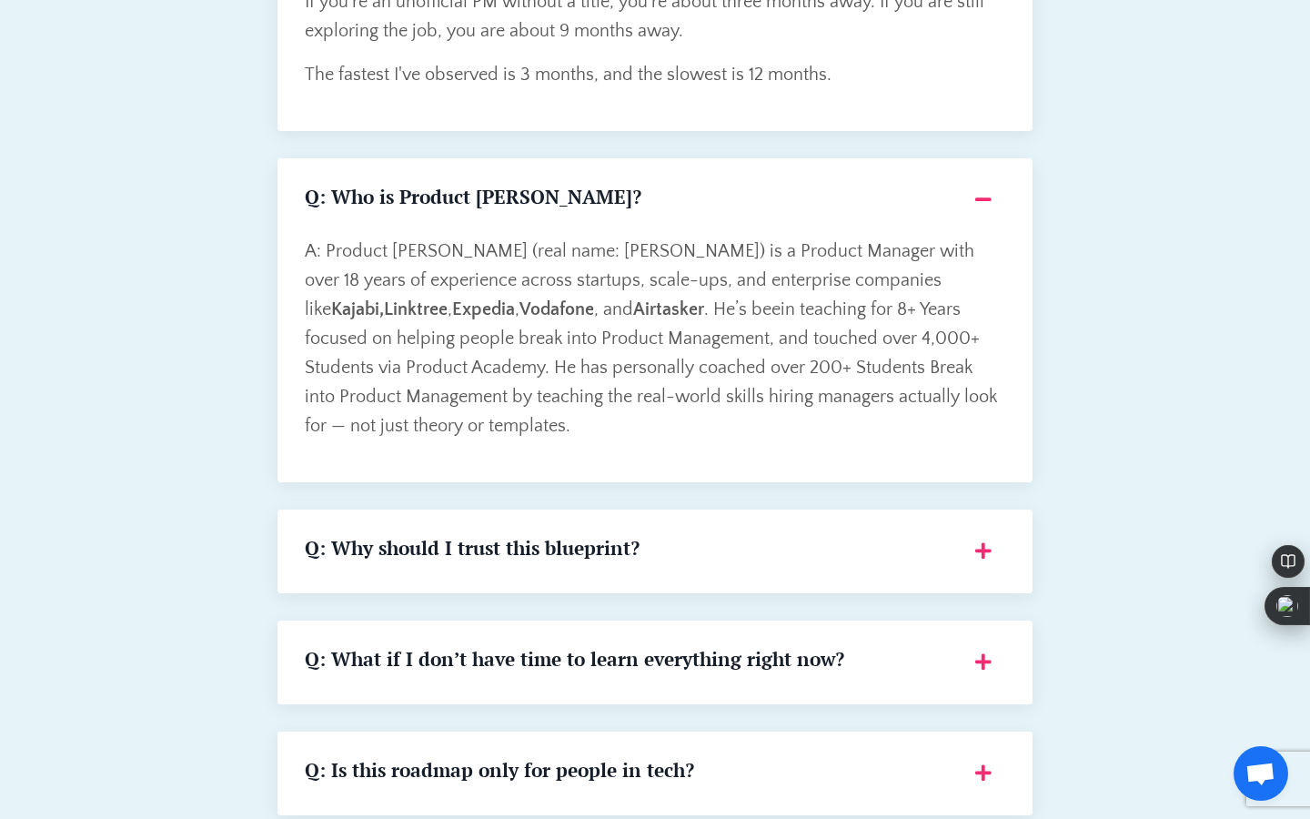
click at [587, 579] on div "Q: Why should I trust this blueprint? A: This blueprint is based on real-life e…" at bounding box center [655, 552] width 755 height 84
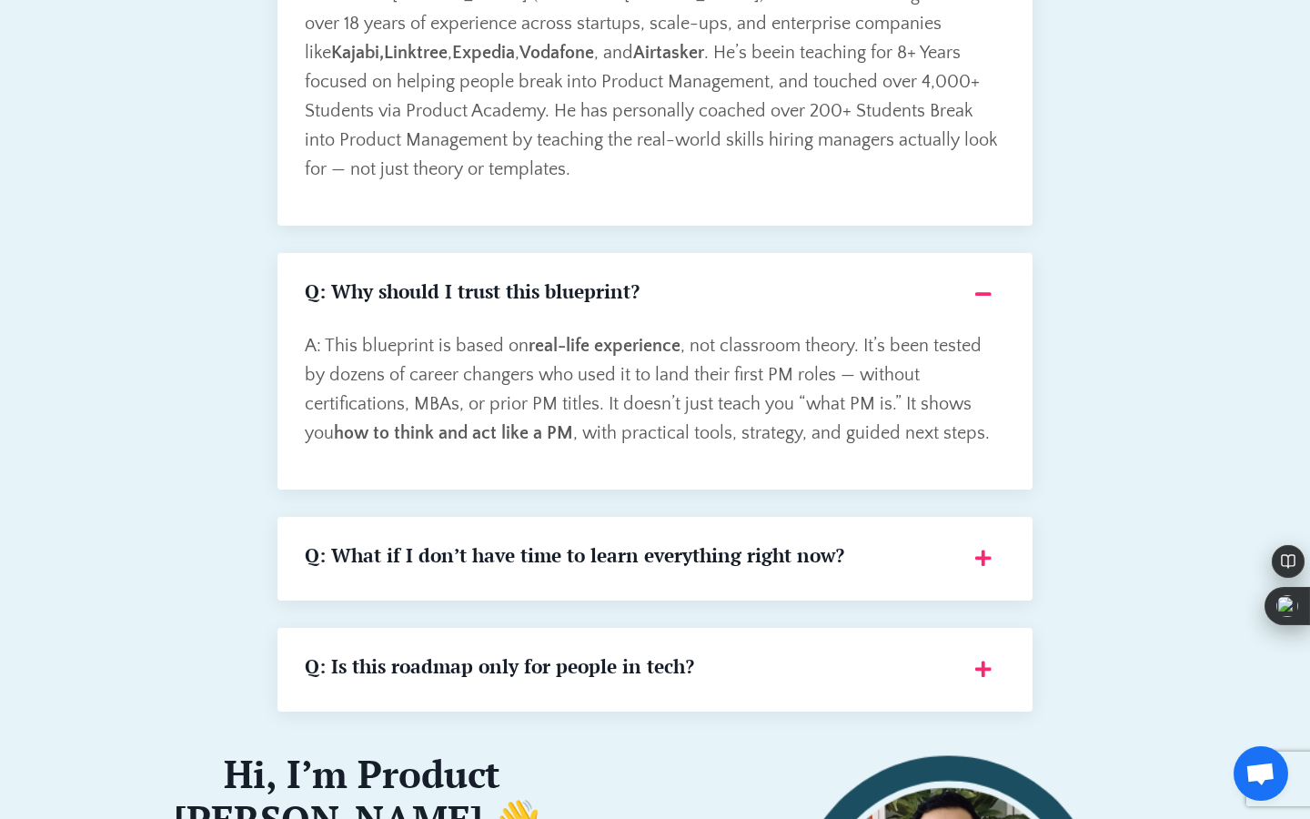
scroll to position [3463, 0]
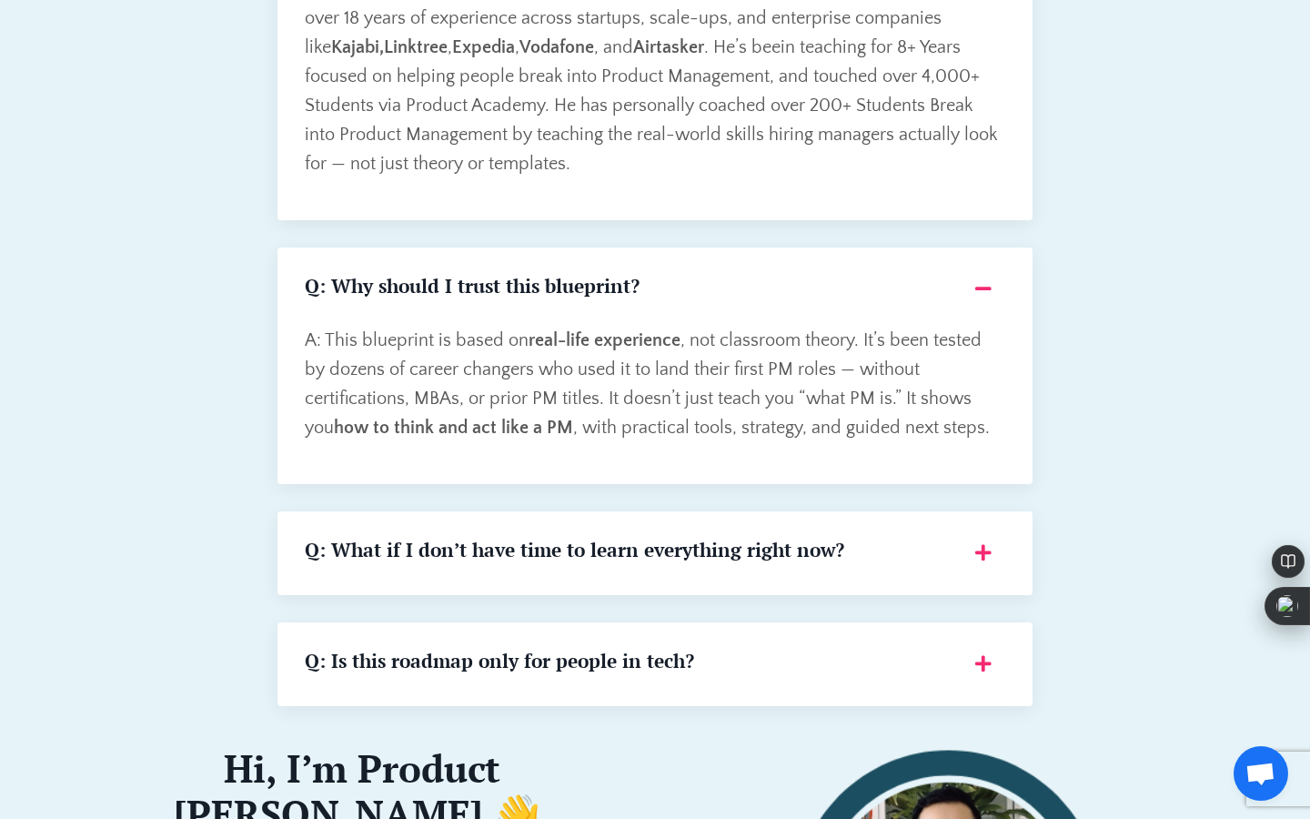
click at [585, 572] on div "Q: What if I don’t have time to learn everything right now? A: That’s exactly w…" at bounding box center [655, 553] width 755 height 84
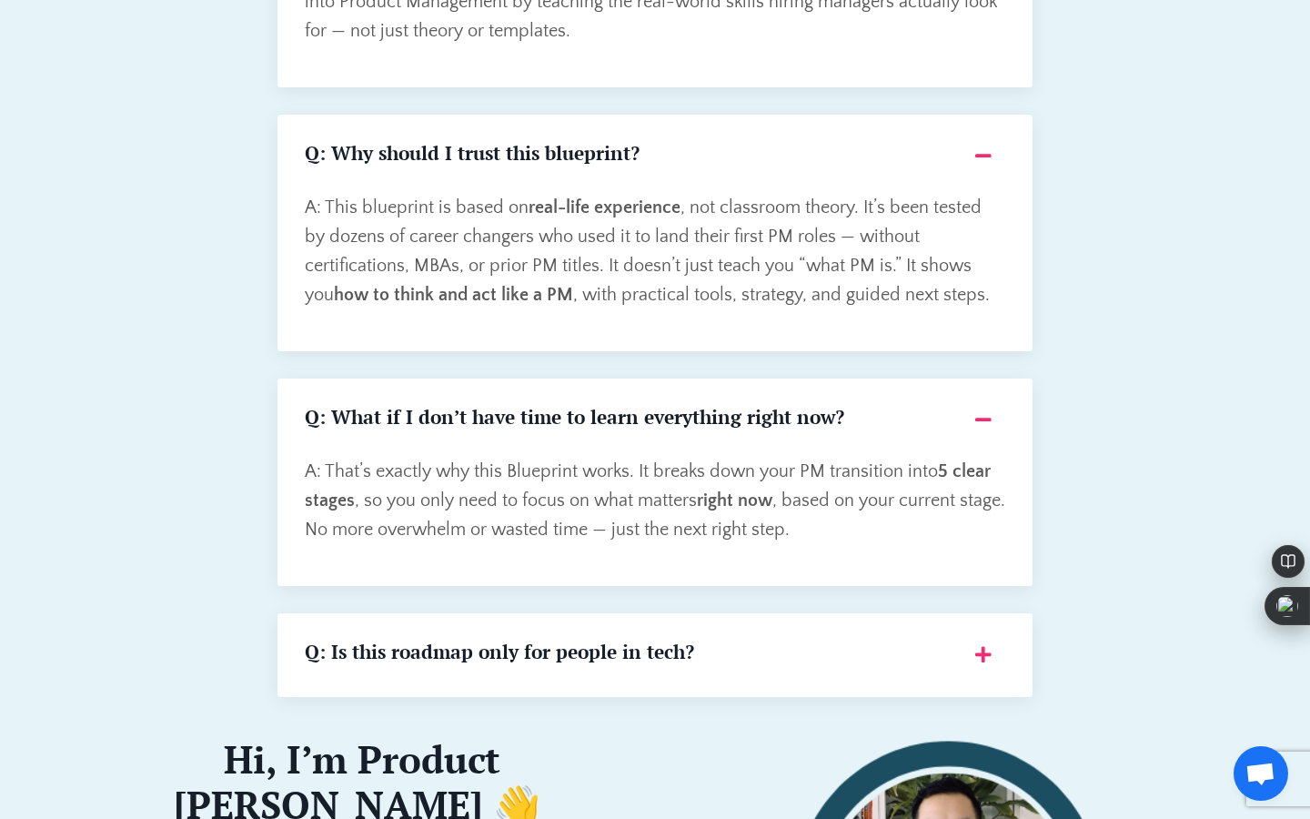
click at [571, 652] on h5 "Q: Is this roadmap only for people in tech?" at bounding box center [629, 652] width 649 height 23
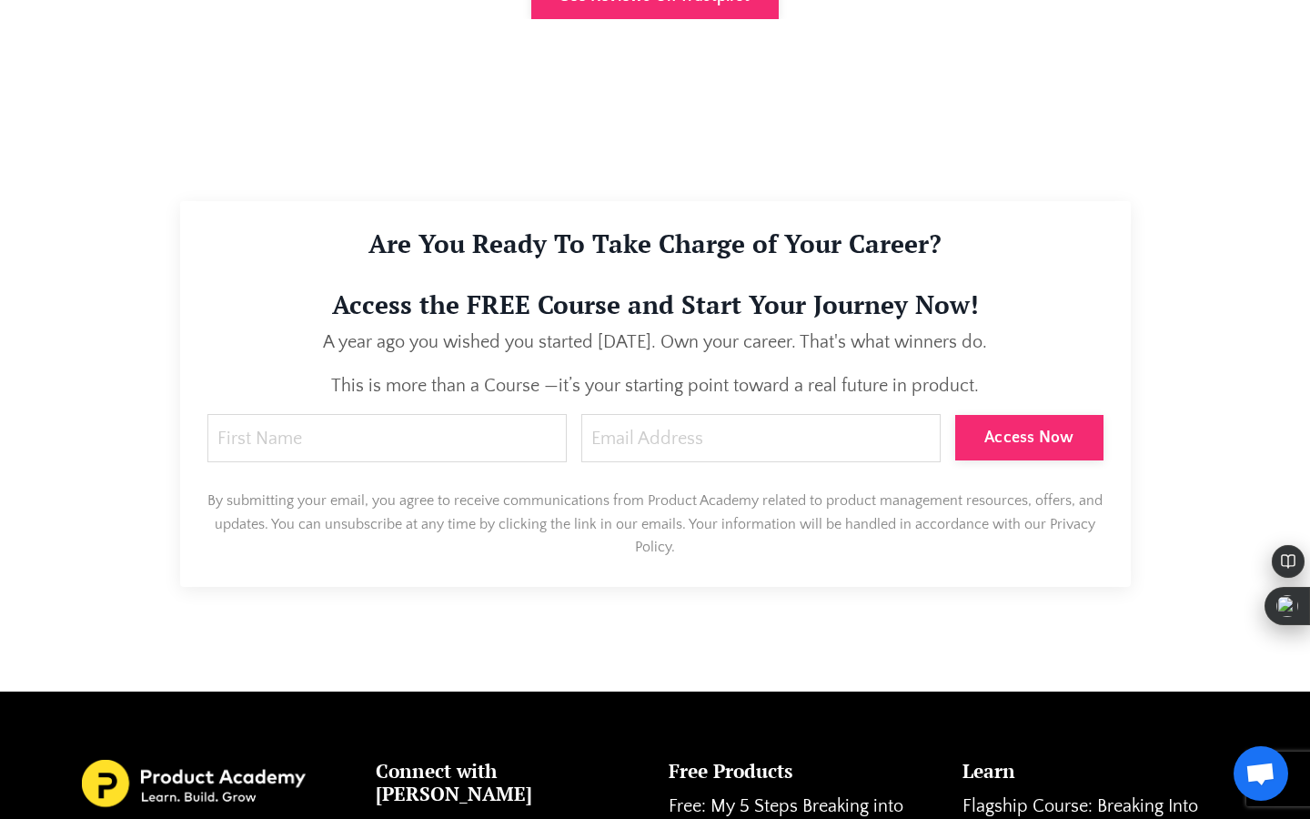
scroll to position [6591, 0]
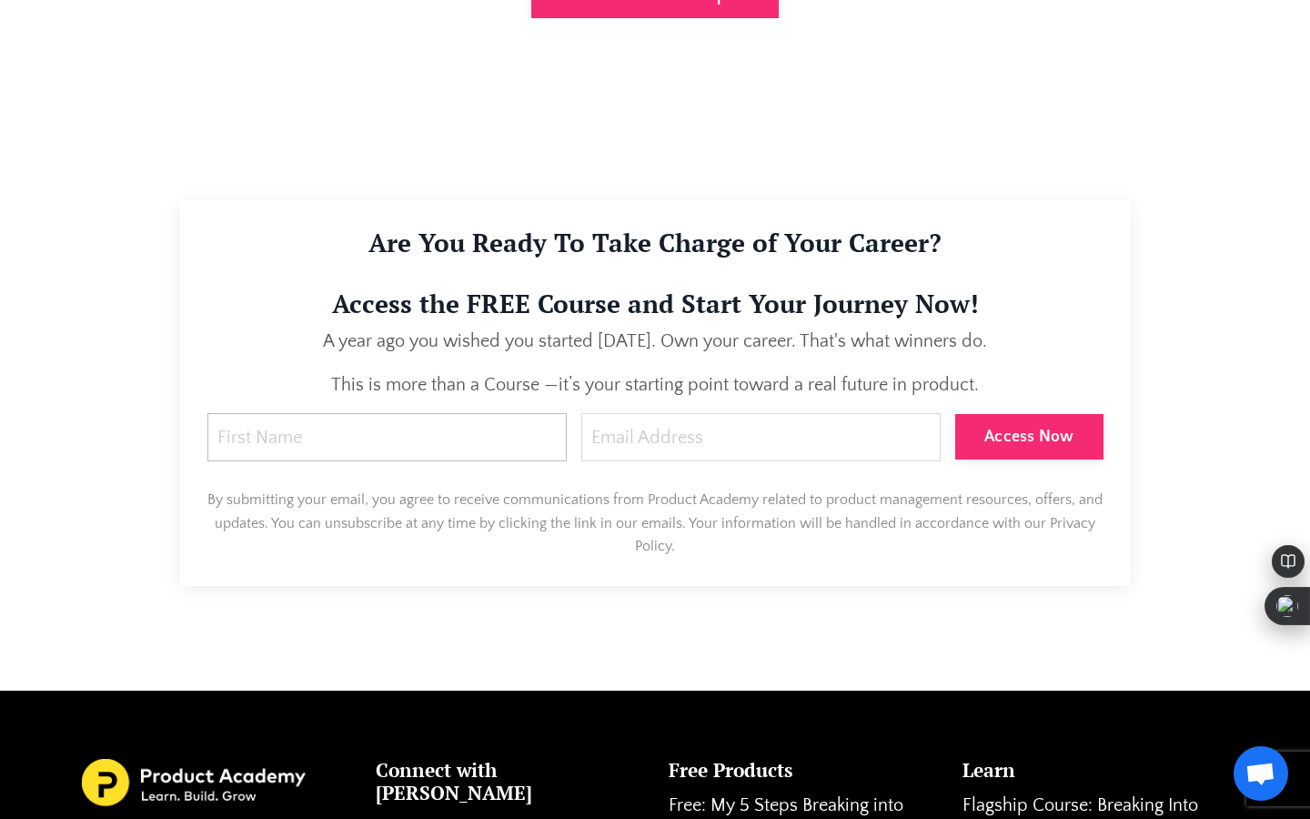
click at [488, 440] on input "text" at bounding box center [386, 437] width 359 height 48
type input "A"
type input "Alina"
click at [767, 446] on input "email" at bounding box center [761, 437] width 359 height 48
type input "lingxiao.ran2@gmail.com"
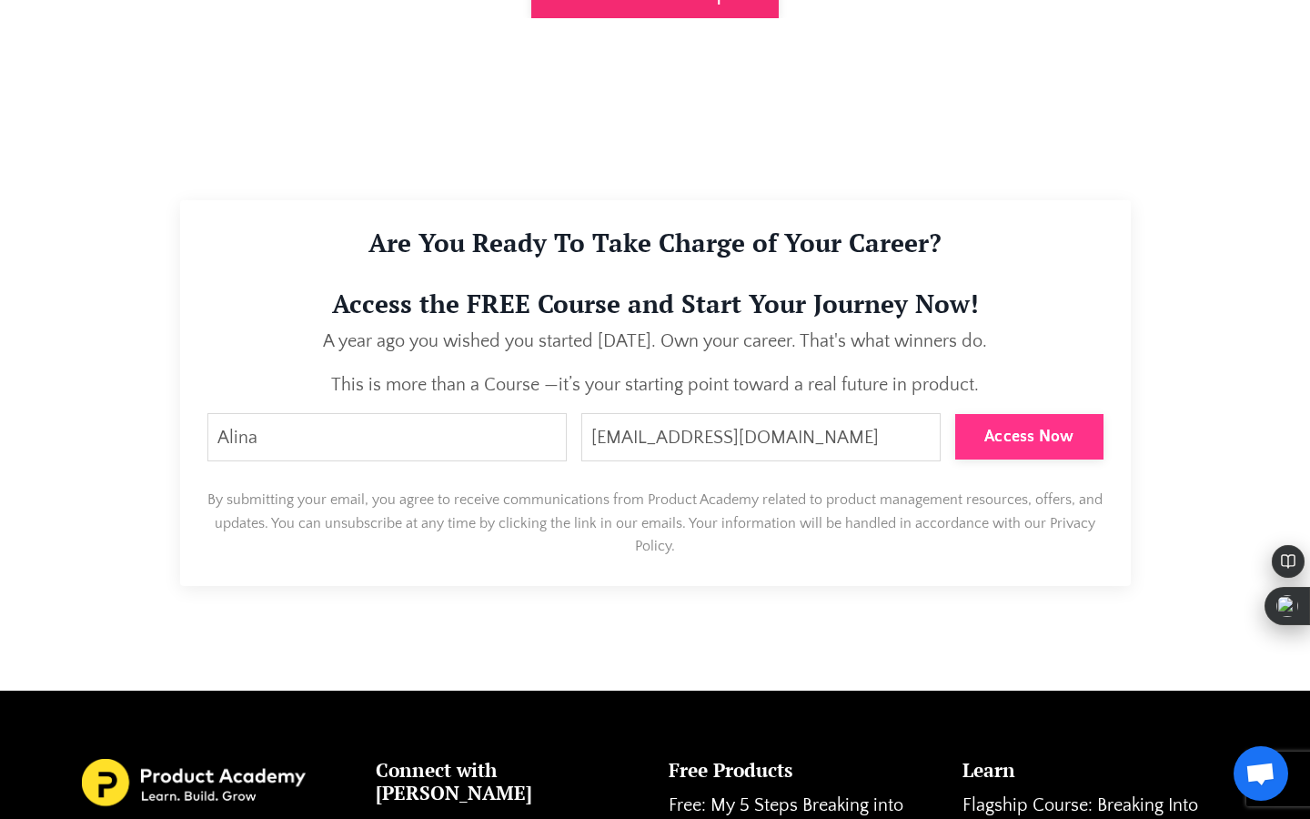
click at [1012, 443] on button "Access Now" at bounding box center [1030, 437] width 148 height 46
type input "0cAFcWeA7kkFf_TqFDuWGzbk1oMCWK_od_28MAM4UPCD3hjO9mEwv_hgFOMgShUAUqCXozzjhsMWBeU…"
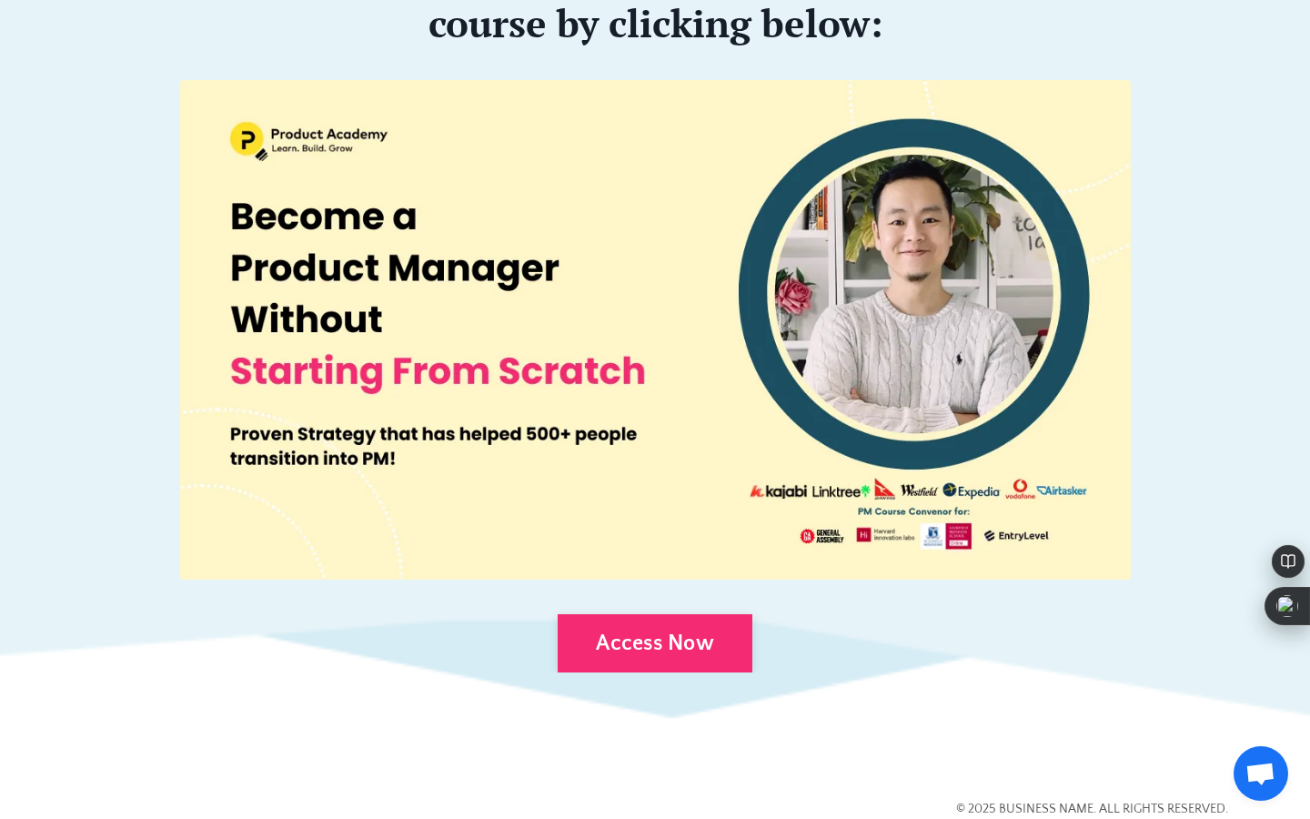
scroll to position [1186, 0]
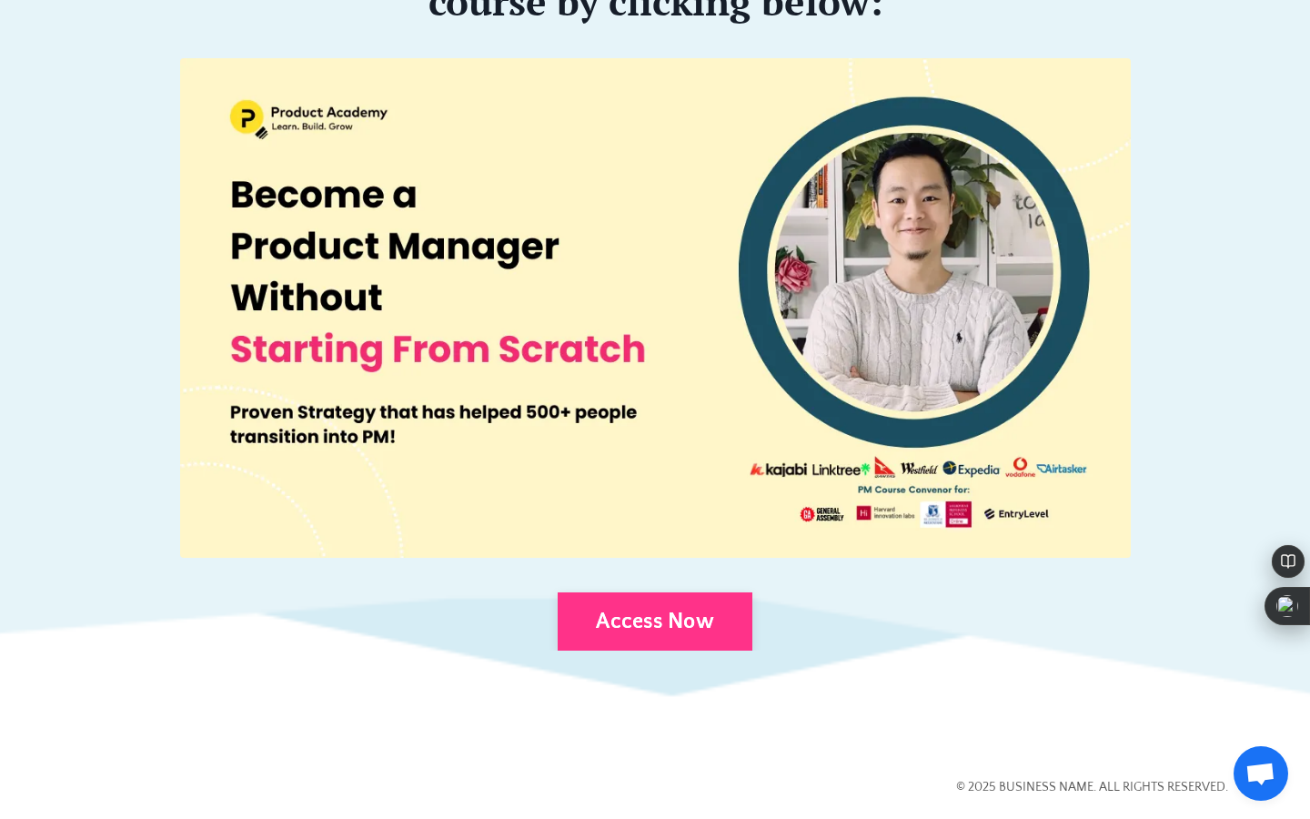
click at [605, 621] on link "Access Now" at bounding box center [655, 621] width 195 height 58
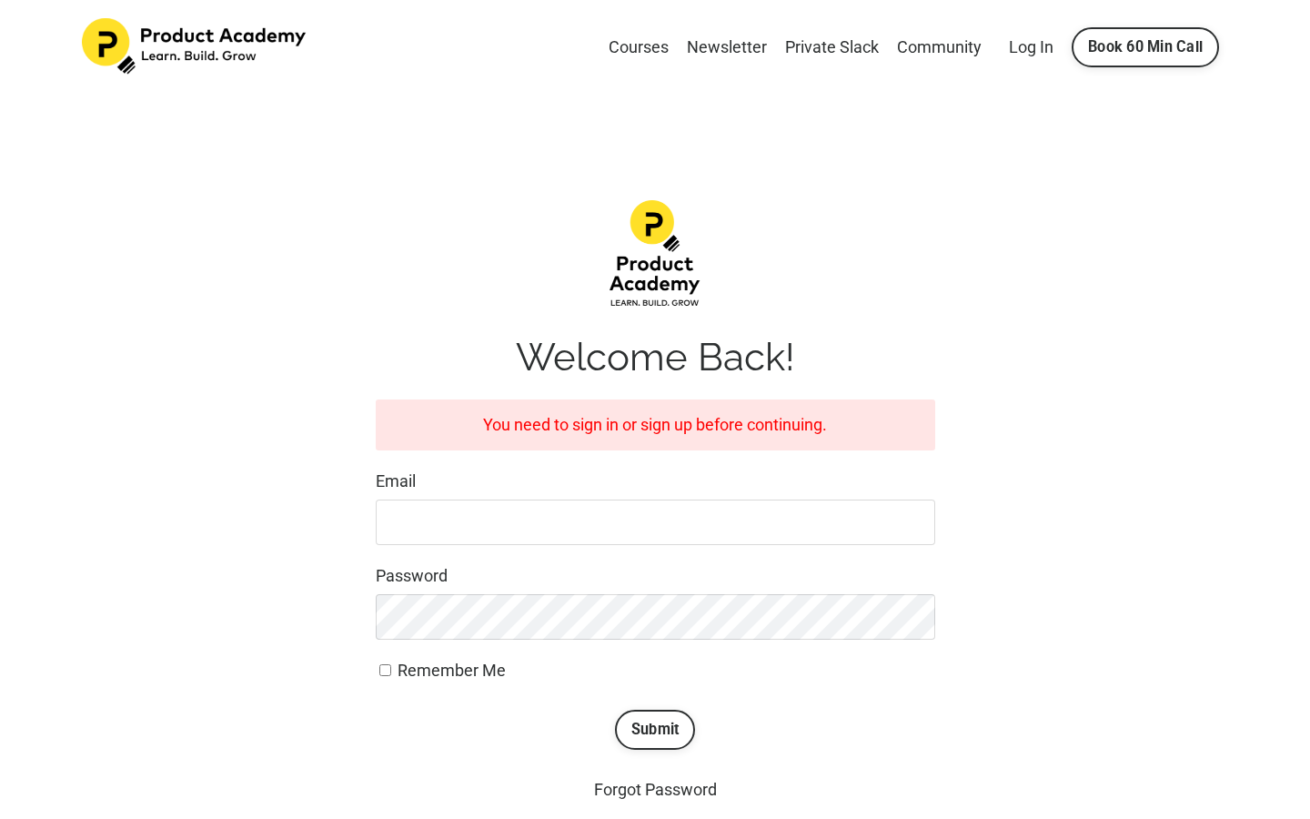
click at [547, 525] on input "Email" at bounding box center [656, 523] width 560 height 46
type input "[EMAIL_ADDRESS][DOMAIN_NAME]"
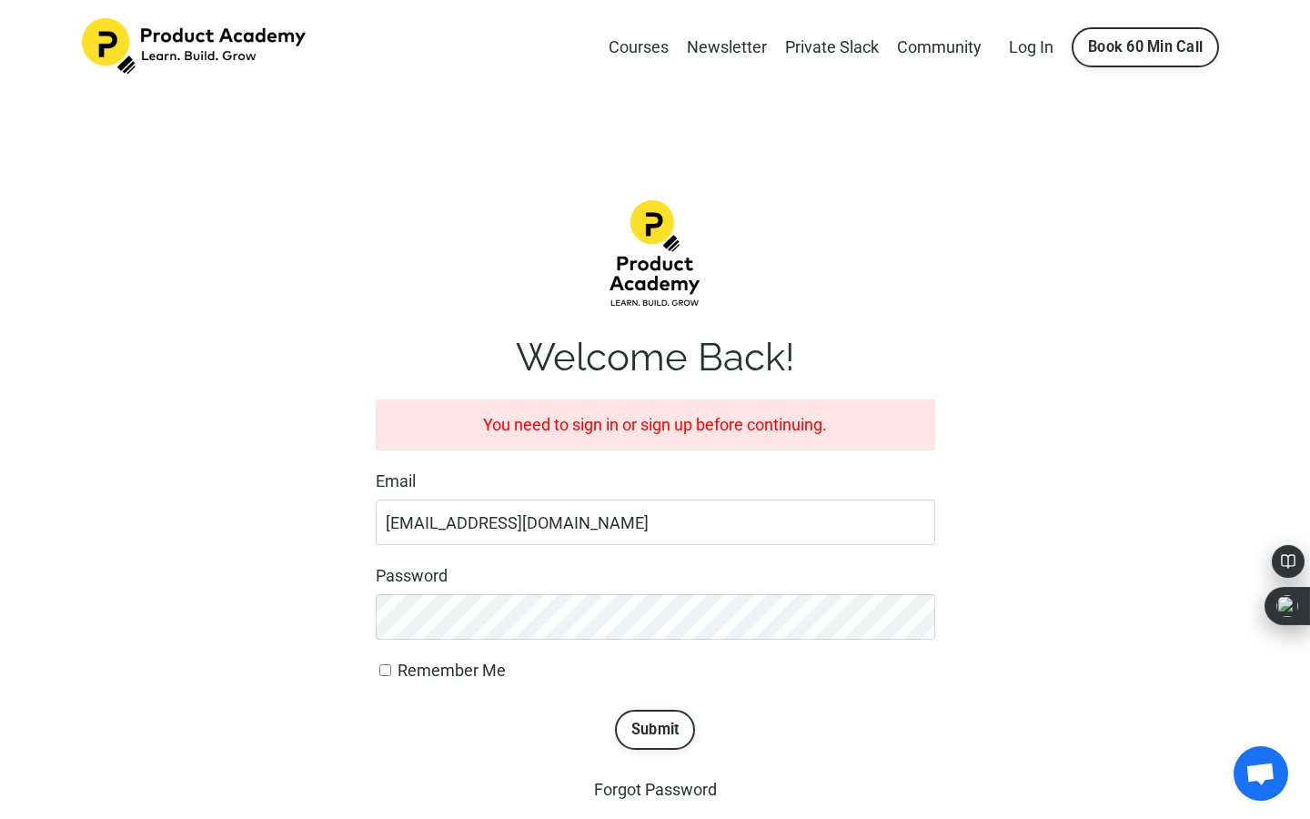
click at [444, 675] on span "Remember Me" at bounding box center [452, 670] width 108 height 19
click at [391, 675] on input "Remember Me" at bounding box center [385, 670] width 12 height 12
click at [480, 666] on span "Remember Me" at bounding box center [452, 670] width 108 height 19
click at [391, 666] on input "Remember Me" at bounding box center [385, 670] width 12 height 12
checkbox input "false"
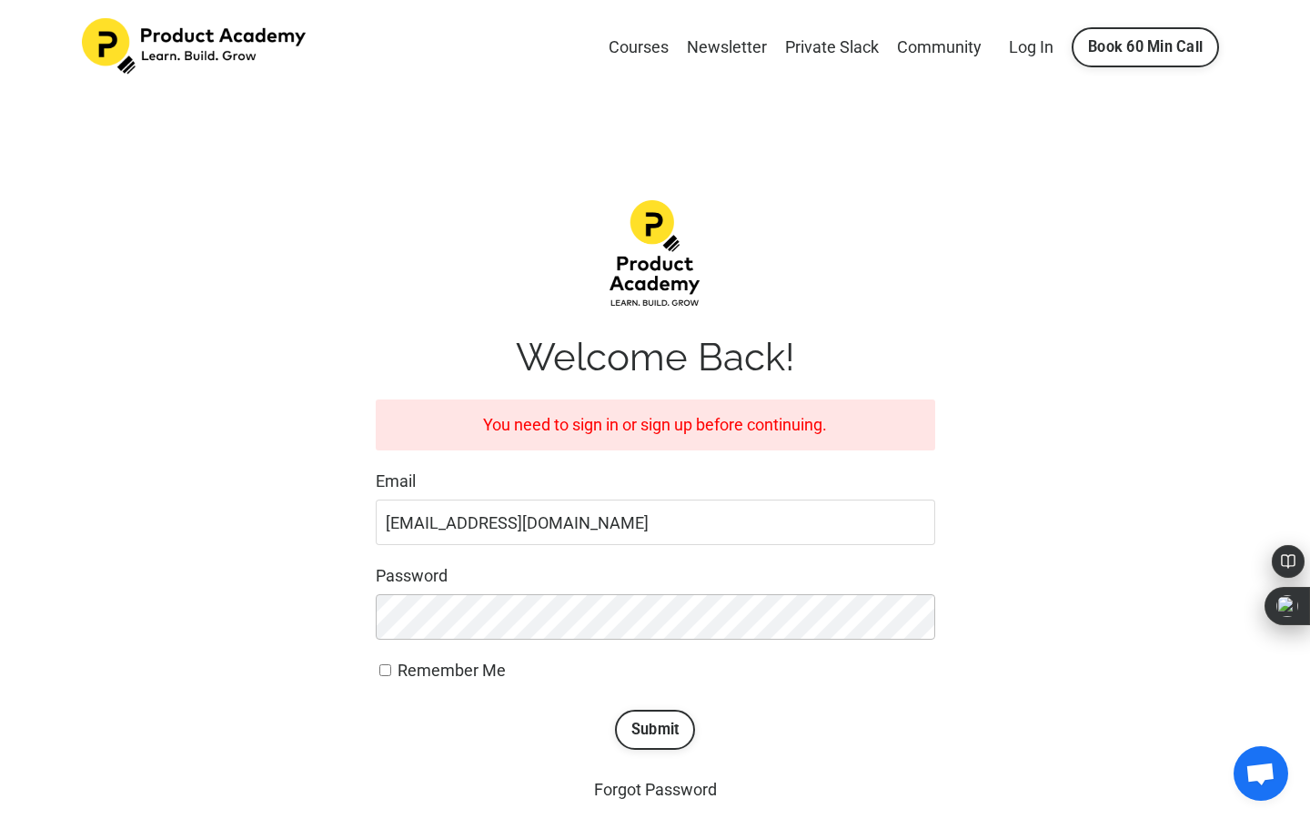
click at [320, 594] on div "Welcome Back! You need to sign in or sign up before continuing. Email lingxiao.…" at bounding box center [655, 502] width 1174 height 631
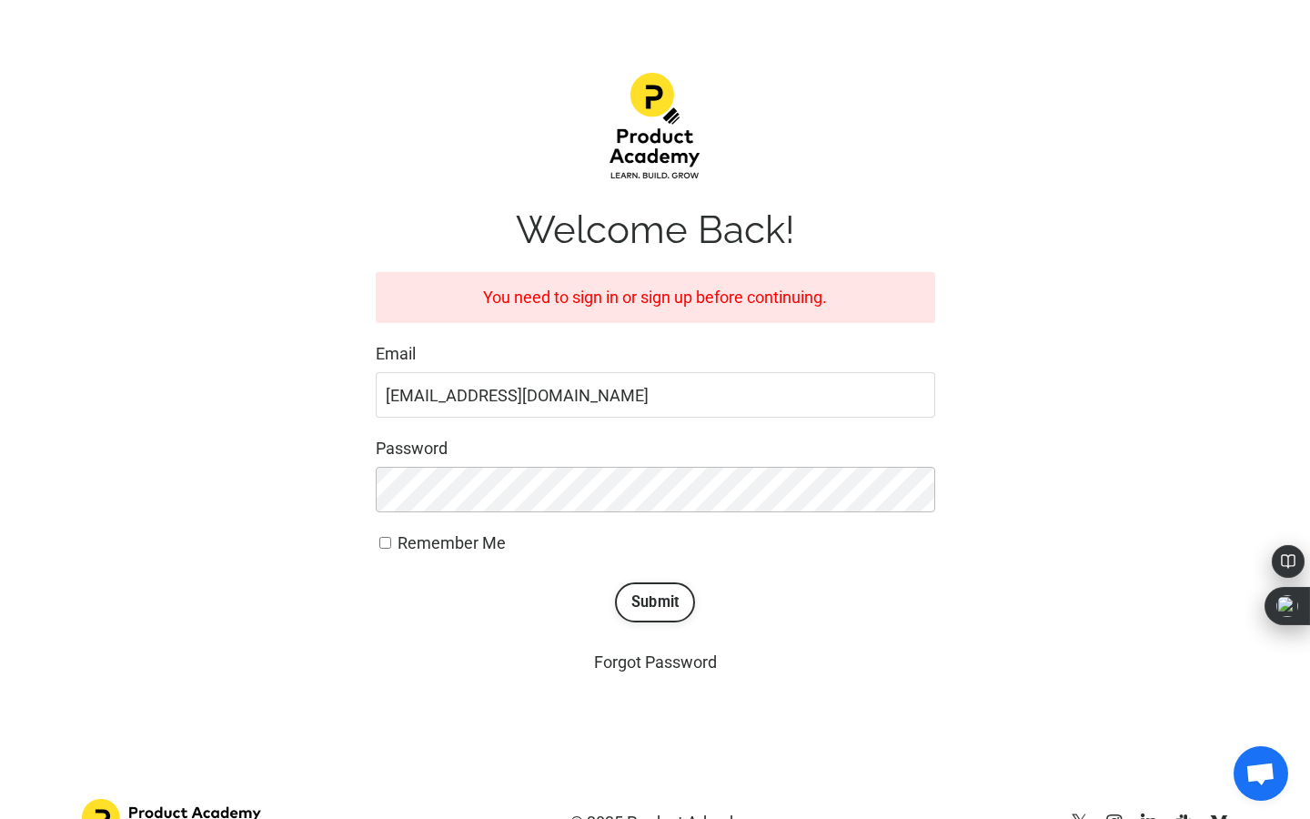
scroll to position [145, 0]
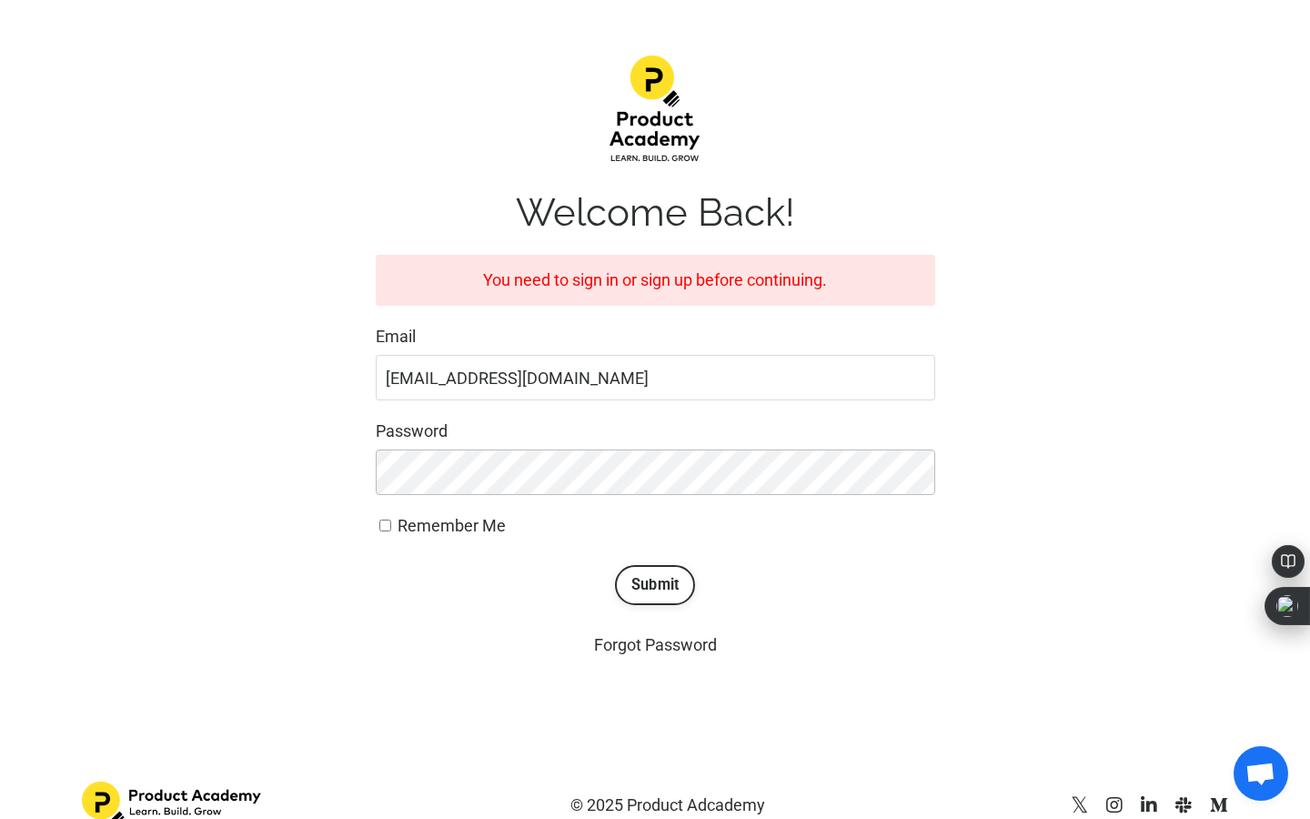
click at [374, 470] on div "Welcome Back! You need to sign in or sign up before continuing. Email lingxiao.…" at bounding box center [655, 357] width 587 height 631
click at [649, 578] on button "Submit" at bounding box center [655, 585] width 81 height 40
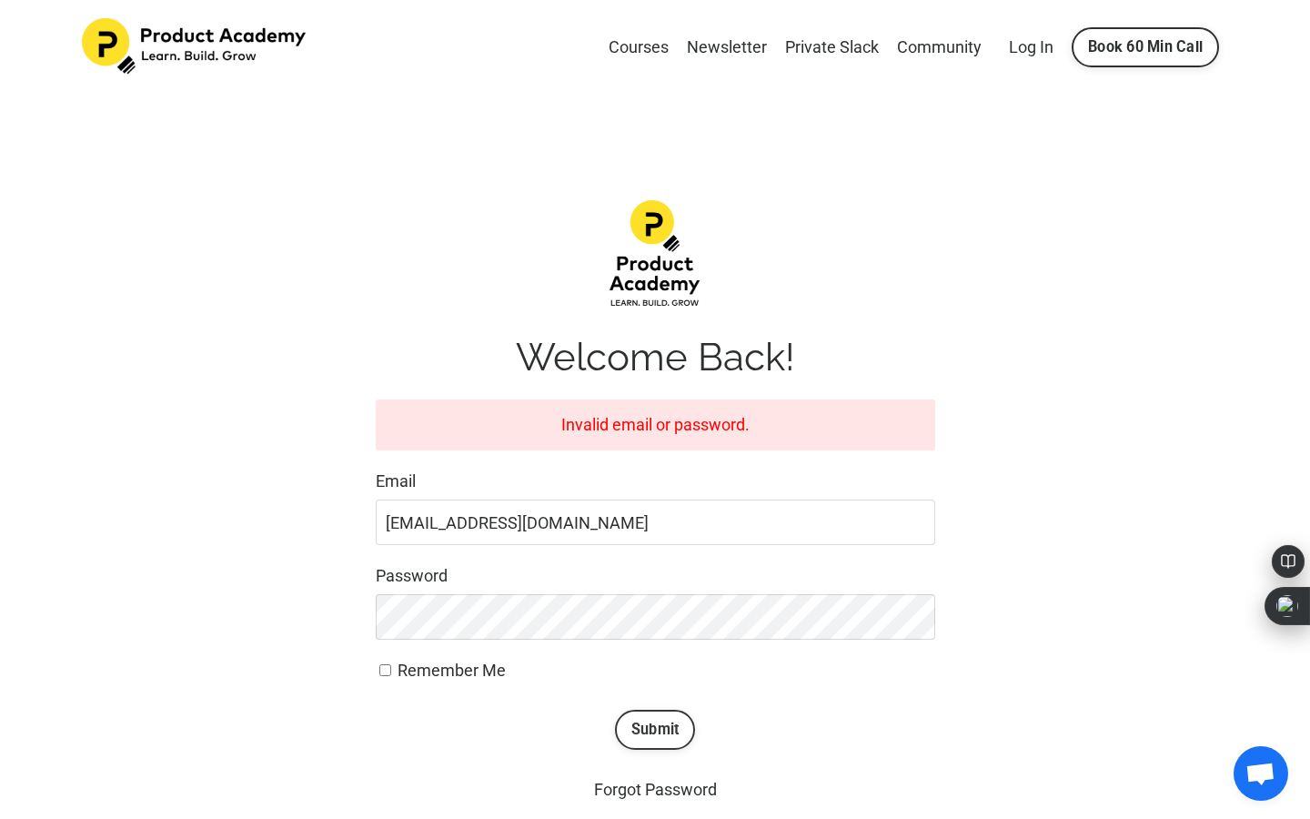
click at [688, 744] on button "Submit" at bounding box center [655, 730] width 81 height 40
click at [450, 521] on input "lingxiao.ran2@gmail.com" at bounding box center [656, 523] width 560 height 46
type input "lingxiaoran2@gmail.com"
click at [682, 733] on button "Submit" at bounding box center [655, 730] width 81 height 40
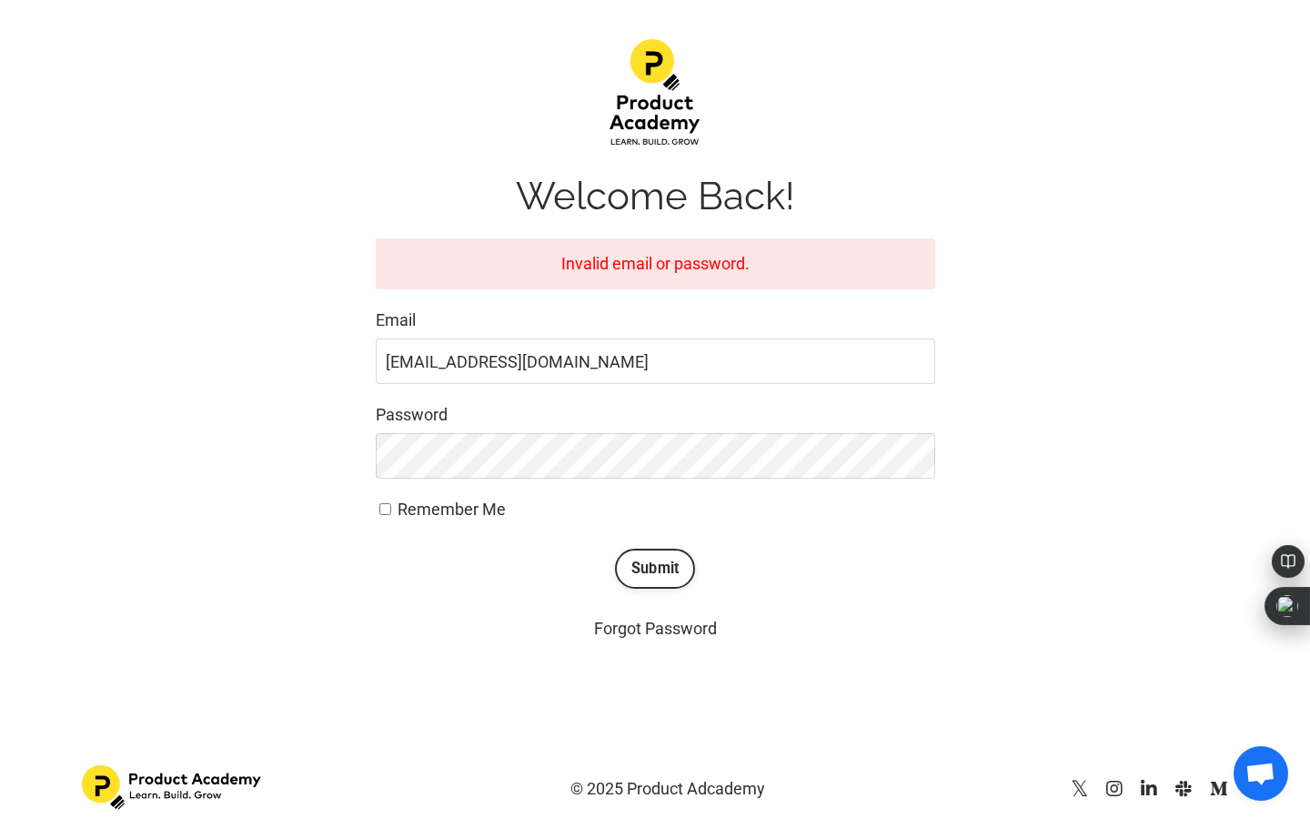
scroll to position [173, 0]
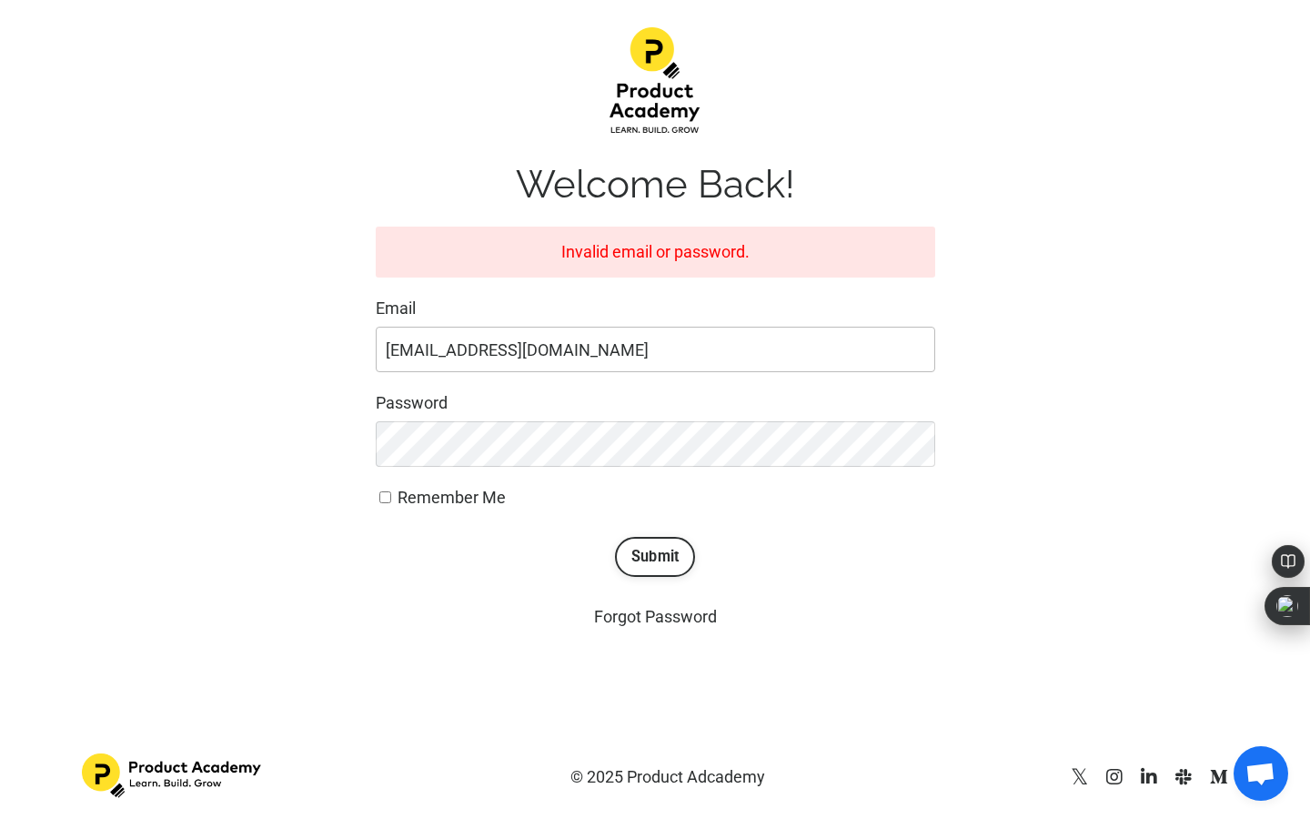
click at [439, 357] on input "[EMAIL_ADDRESS][DOMAIN_NAME]" at bounding box center [656, 350] width 560 height 46
type input "lingxiao.ran2@gmail.com"
click at [678, 568] on button "Submit" at bounding box center [655, 557] width 81 height 40
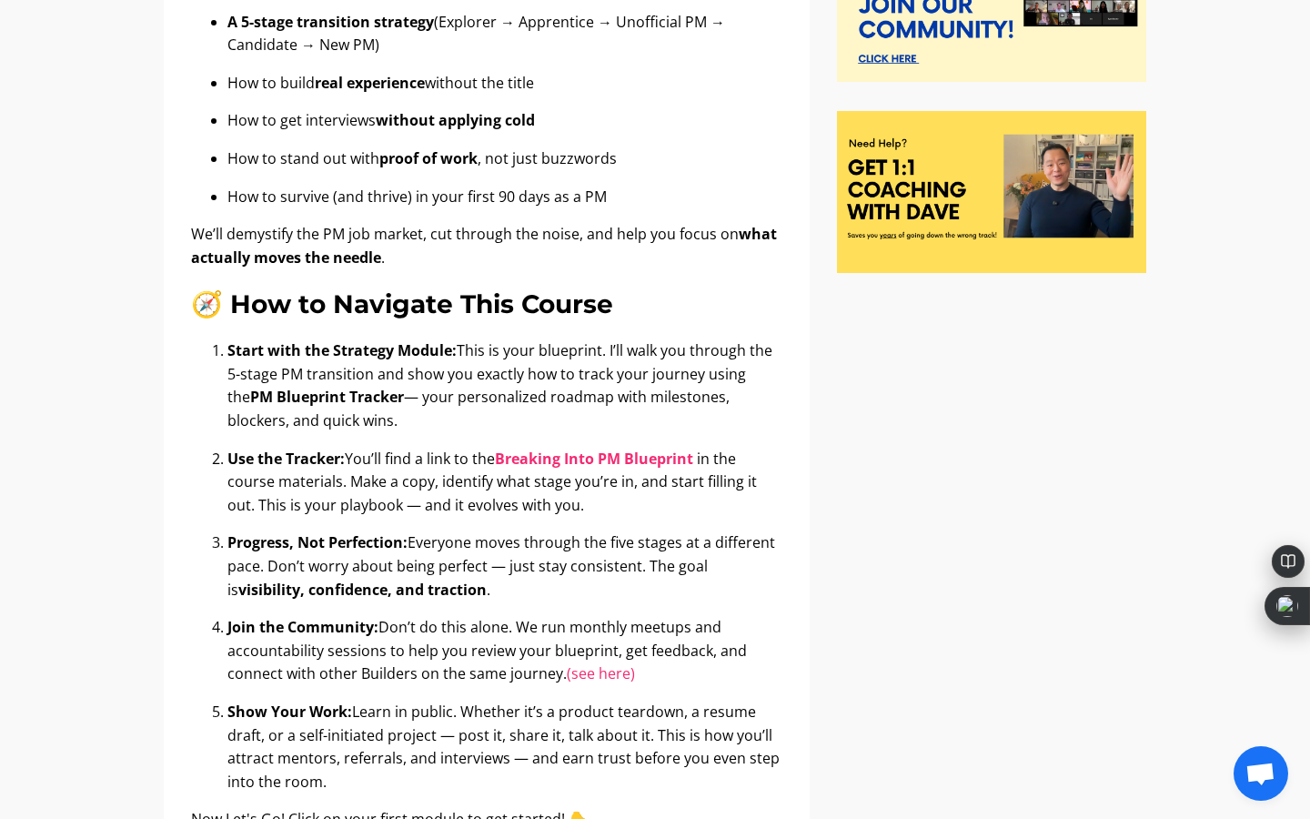
scroll to position [502, 0]
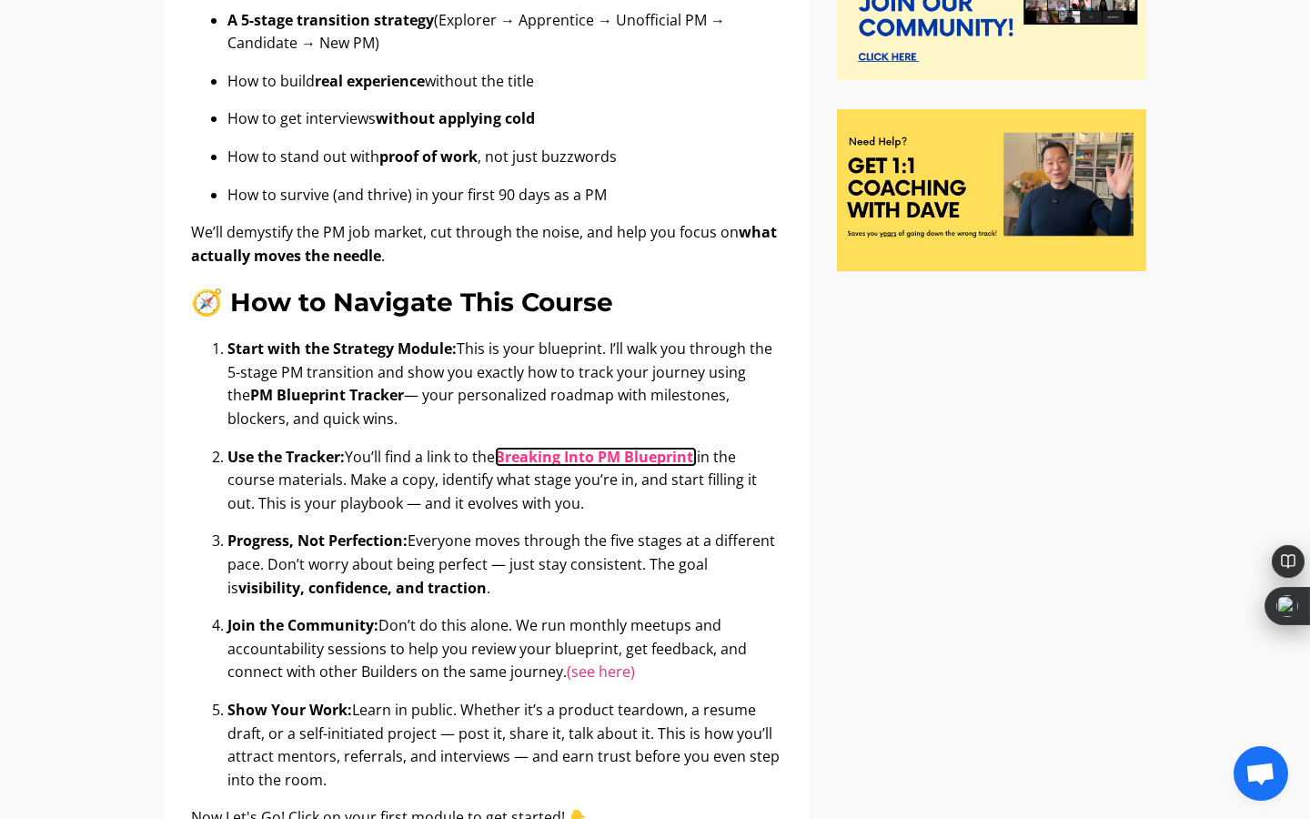
click at [605, 451] on b "Breaking Into PM Blueprint" at bounding box center [594, 457] width 198 height 20
